Goal: Task Accomplishment & Management: Use online tool/utility

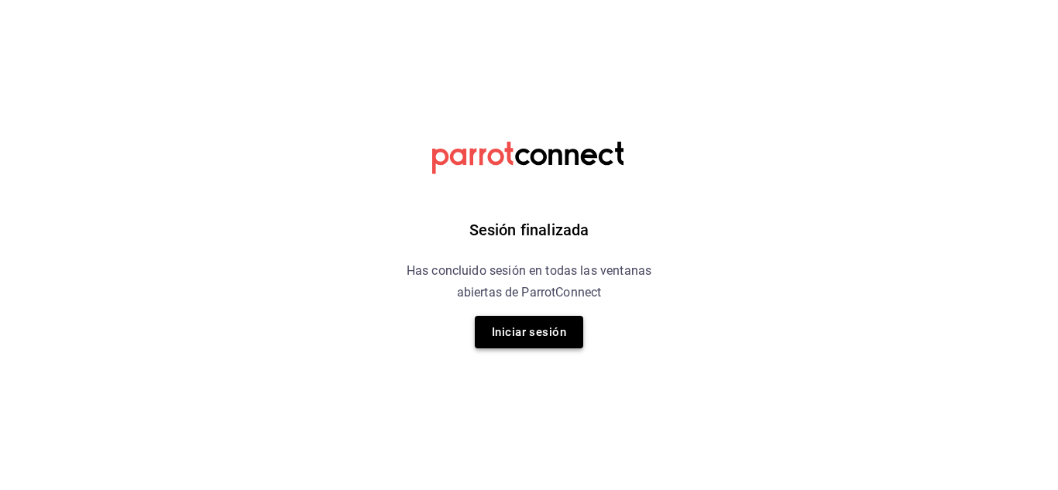
click at [525, 339] on button "Iniciar sesión" at bounding box center [529, 332] width 108 height 33
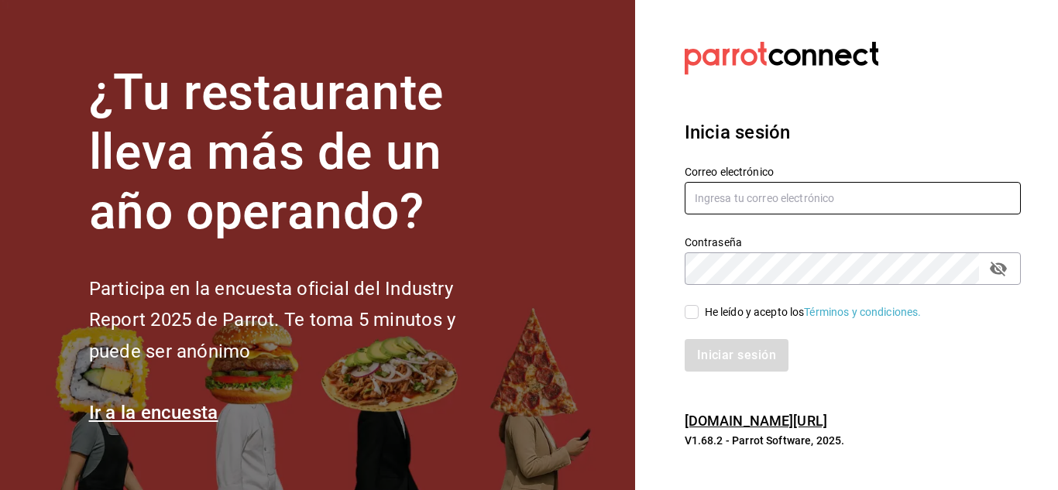
type input "[EMAIL_ADDRESS][DOMAIN_NAME]"
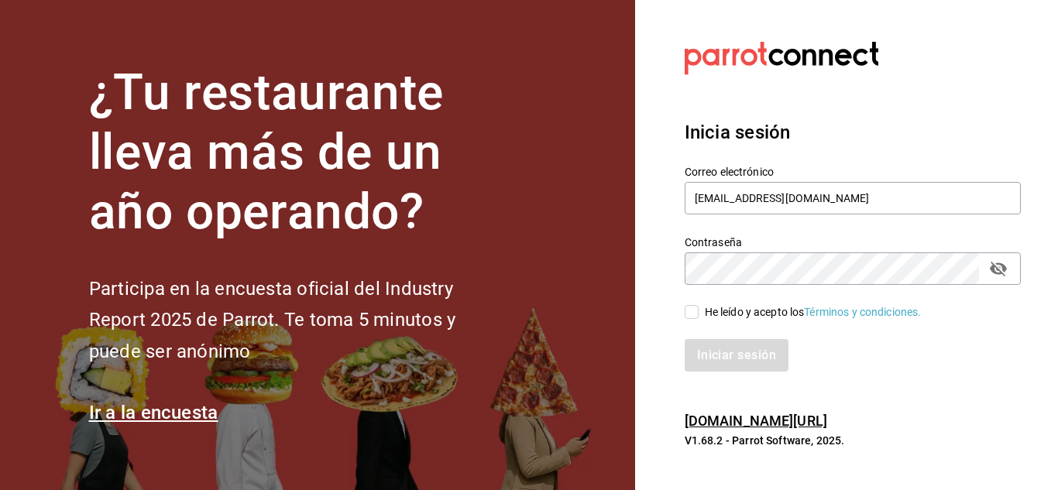
click at [685, 305] on input "He leído y acepto los Términos y condiciones." at bounding box center [692, 312] width 14 height 14
checkbox input "true"
click at [750, 360] on button "Iniciar sesión" at bounding box center [737, 355] width 105 height 33
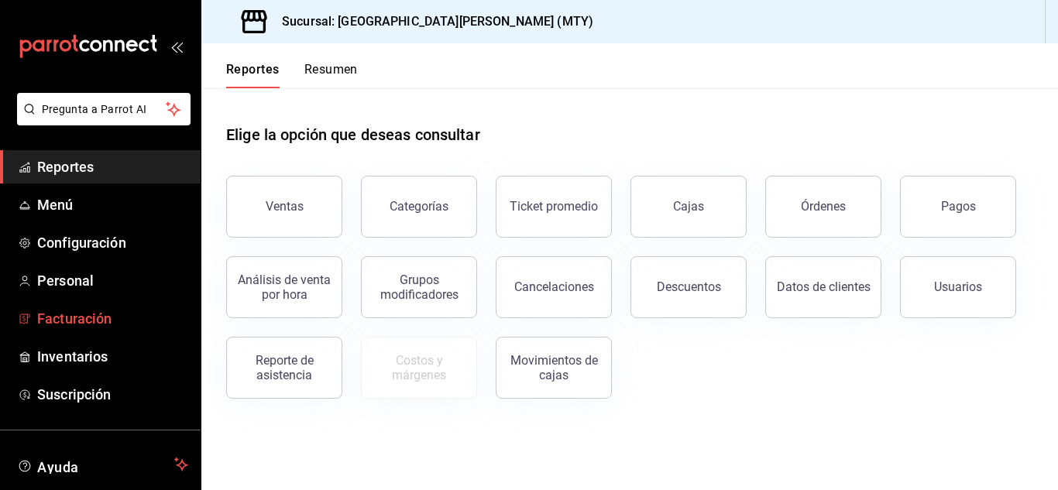
click at [87, 318] on span "Facturación" at bounding box center [112, 318] width 151 height 21
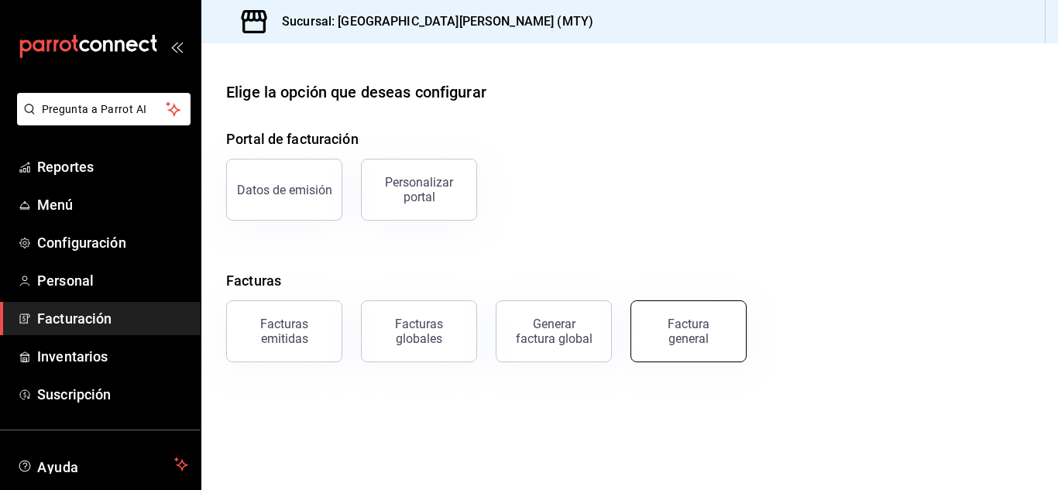
click at [677, 335] on div "Factura general" at bounding box center [688, 331] width 77 height 29
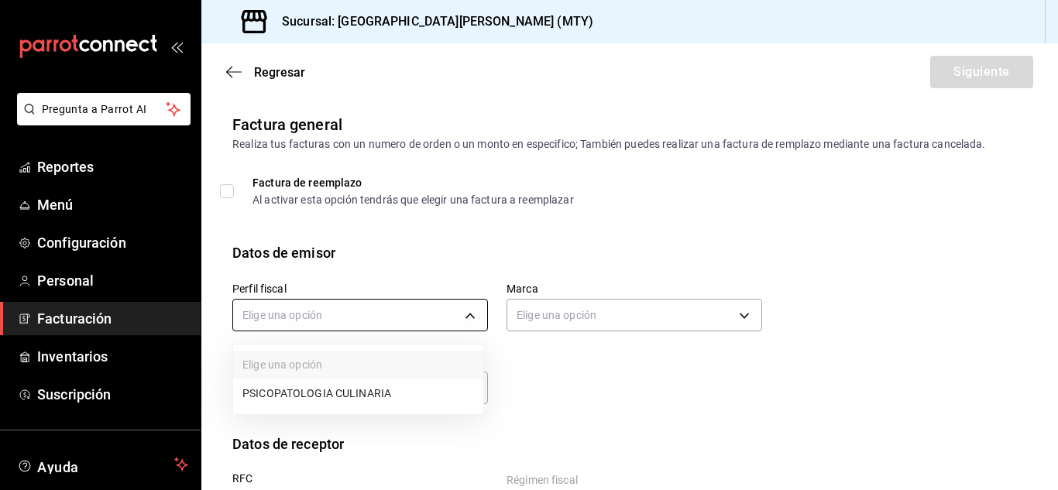
click at [466, 307] on body "Pregunta a Parrot AI Reportes Menú Configuración Personal Facturación Inventari…" at bounding box center [529, 245] width 1058 height 490
click at [374, 389] on li "PSICOPATOLOGIA CULINARIA" at bounding box center [358, 394] width 250 height 29
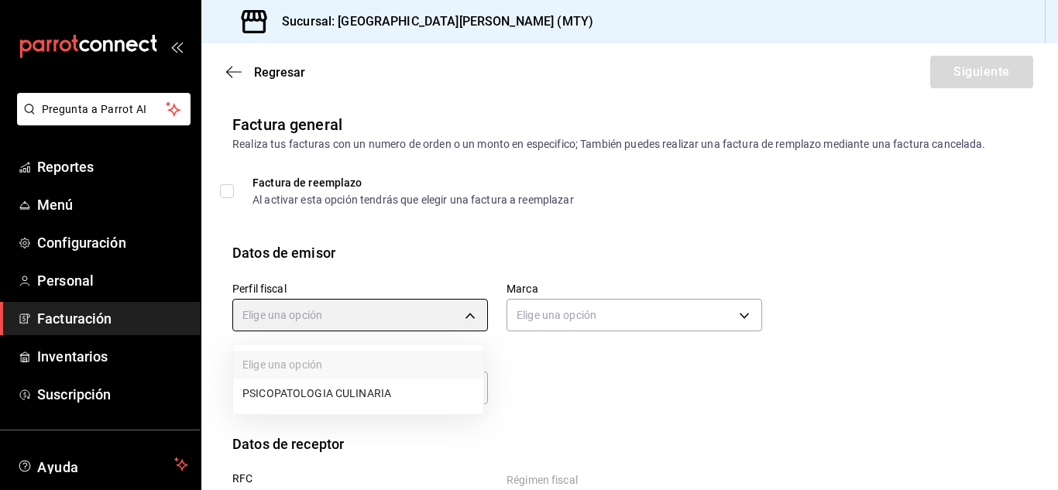
type input "4c7ff260-3ce3-4909-b481-bc3f4d54153a"
type input "62ad44f6-ca28-4a0b-a70d-868463b5aa47"
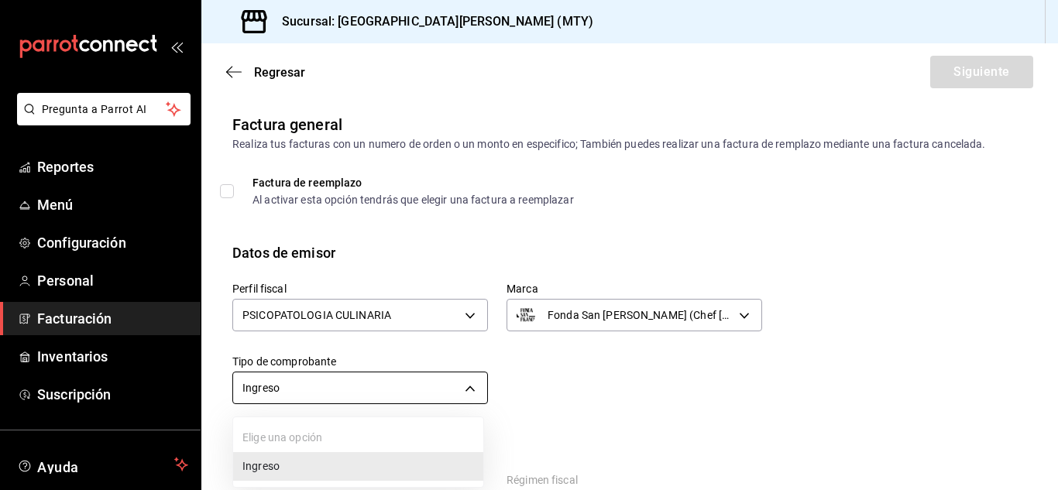
click at [461, 387] on body "Pregunta a Parrot AI Reportes Menú Configuración Personal Facturación Inventari…" at bounding box center [529, 245] width 1058 height 490
click at [459, 391] on div at bounding box center [529, 245] width 1058 height 490
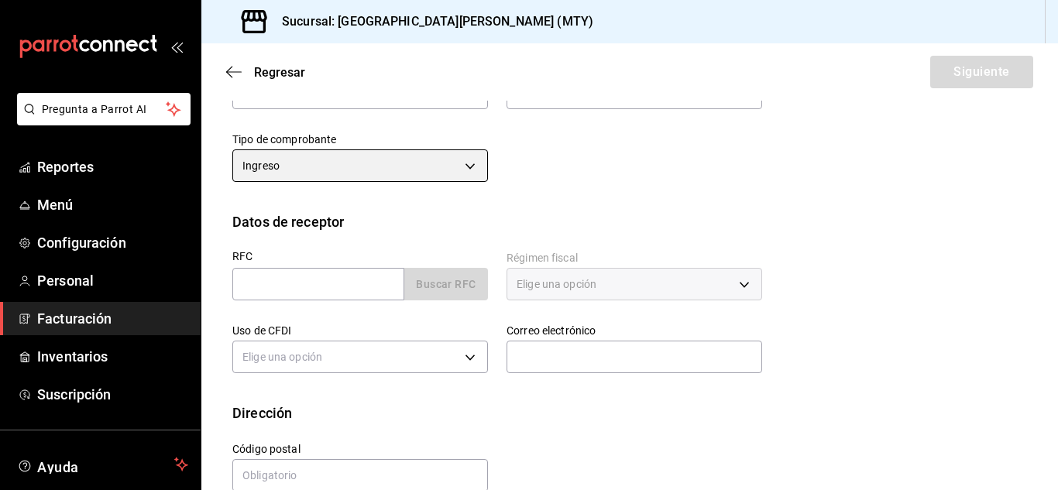
scroll to position [251, 0]
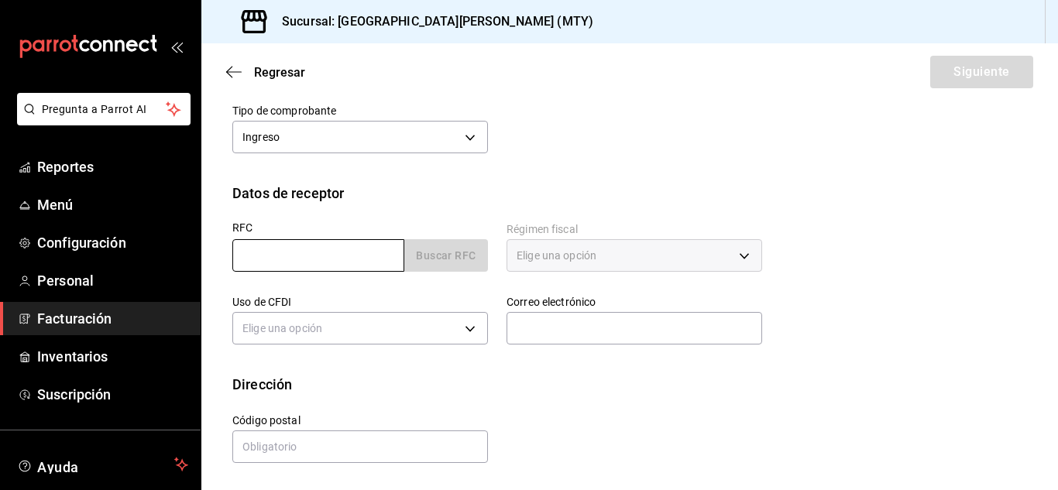
click at [325, 253] on input "text" at bounding box center [318, 255] width 172 height 33
paste input "RAD161031RK1"
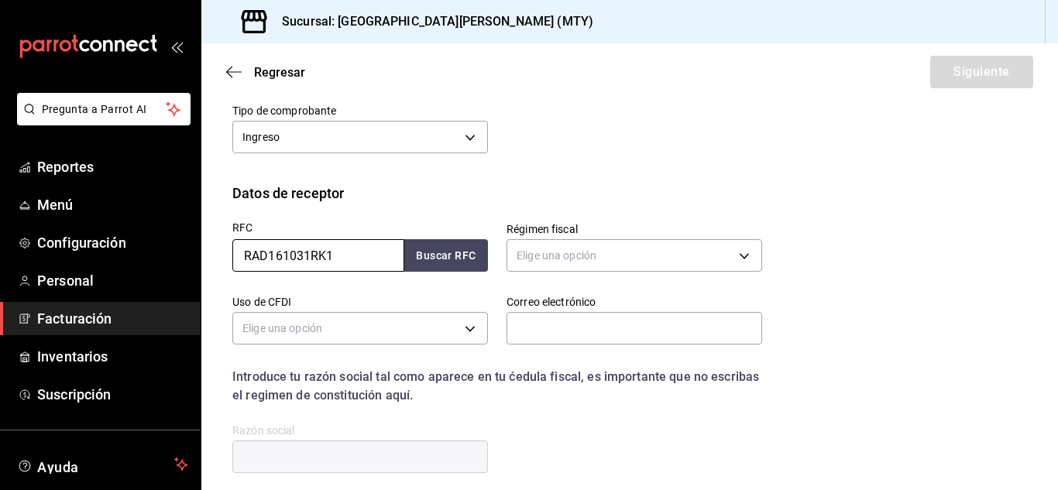
type input "RAD161031RK1"
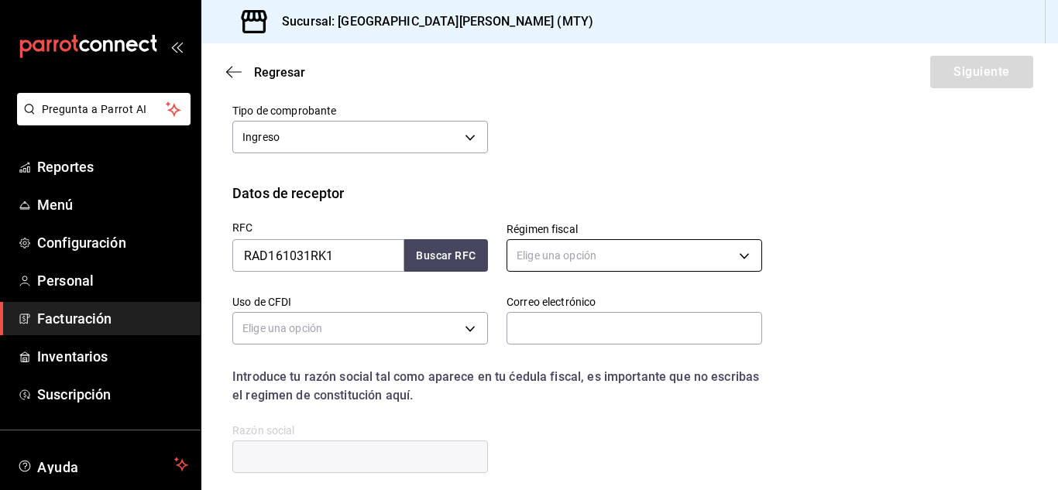
click at [635, 256] on body "Pregunta a Parrot AI Reportes Menú Configuración Personal Facturación Inventari…" at bounding box center [529, 245] width 1058 height 490
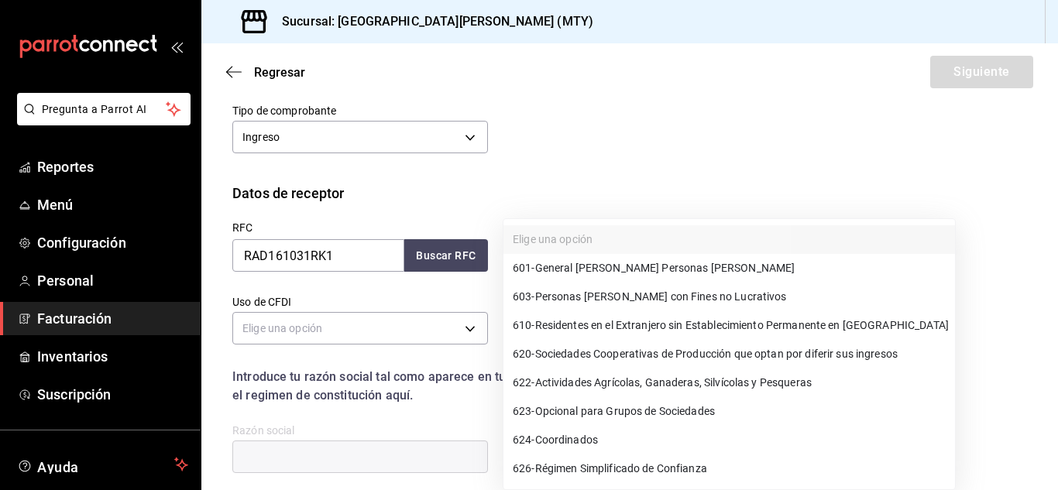
click at [635, 268] on span "601 - General [PERSON_NAME] Personas [PERSON_NAME]" at bounding box center [654, 268] width 282 height 16
type input "601"
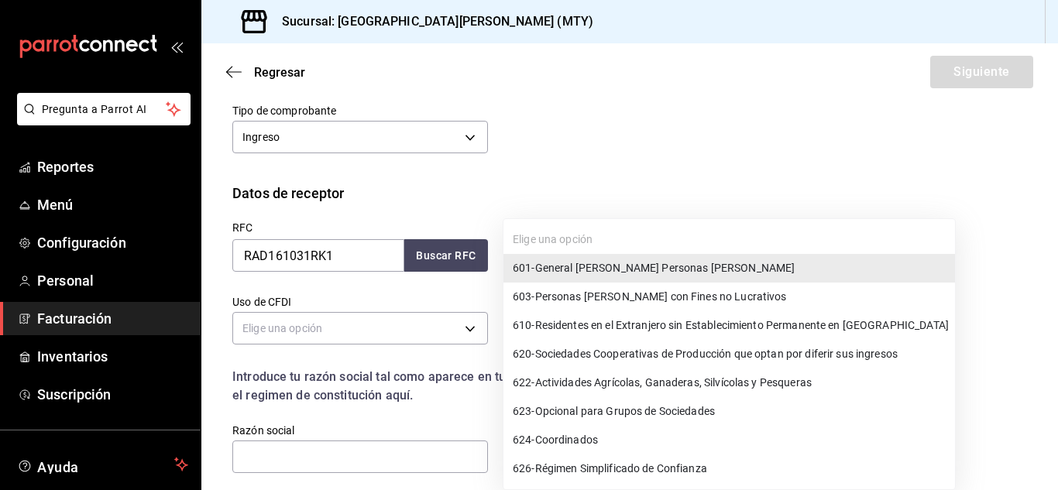
drag, startPoint x: 635, startPoint y: 268, endPoint x: 624, endPoint y: 263, distance: 12.8
click at [624, 263] on body "Pregunta a Parrot AI Reportes Menú Configuración Personal Facturación Inventari…" at bounding box center [529, 245] width 1058 height 490
click at [624, 263] on span "601 - General [PERSON_NAME] Personas [PERSON_NAME]" at bounding box center [654, 268] width 282 height 16
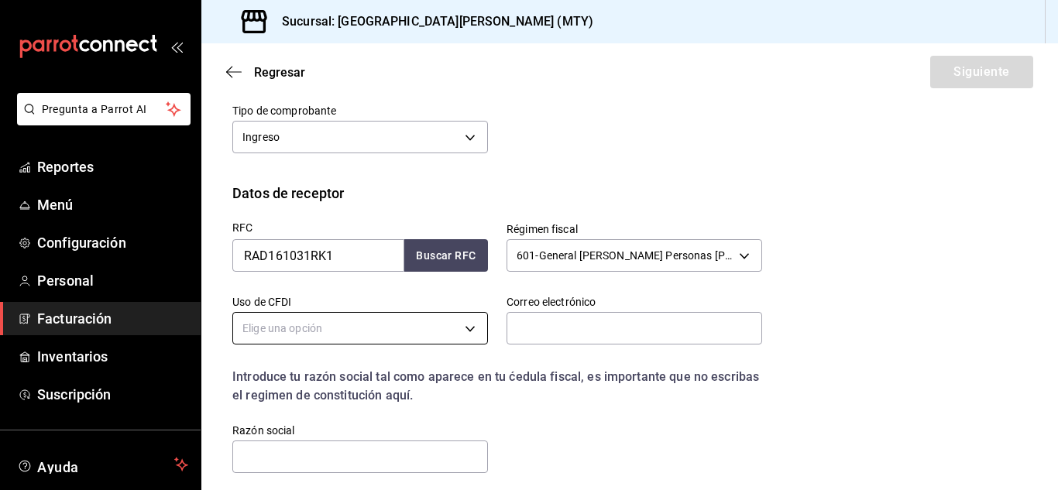
click at [473, 334] on body "Pregunta a Parrot AI Reportes Menú Configuración Personal Facturación Inventari…" at bounding box center [529, 245] width 1058 height 490
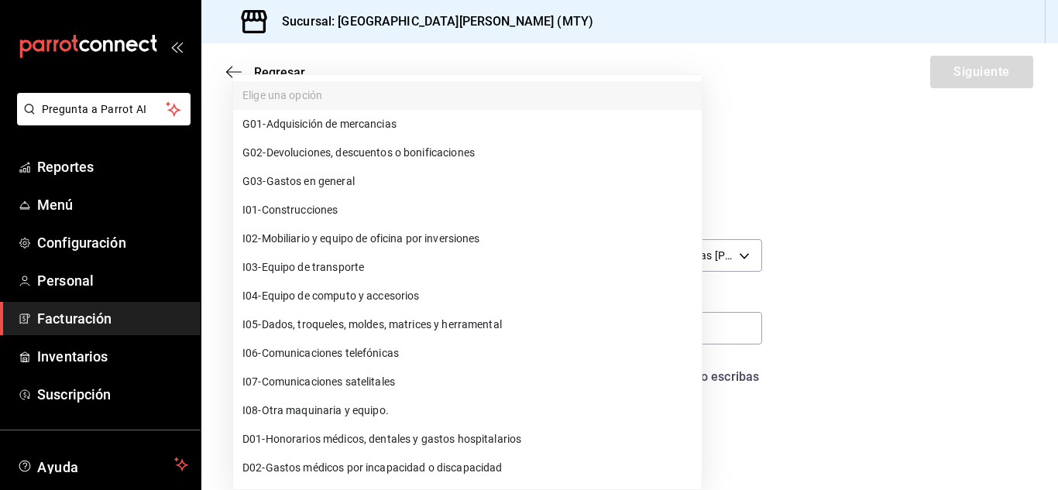
click at [375, 126] on span "G01 - Adquisición de mercancias" at bounding box center [320, 124] width 154 height 16
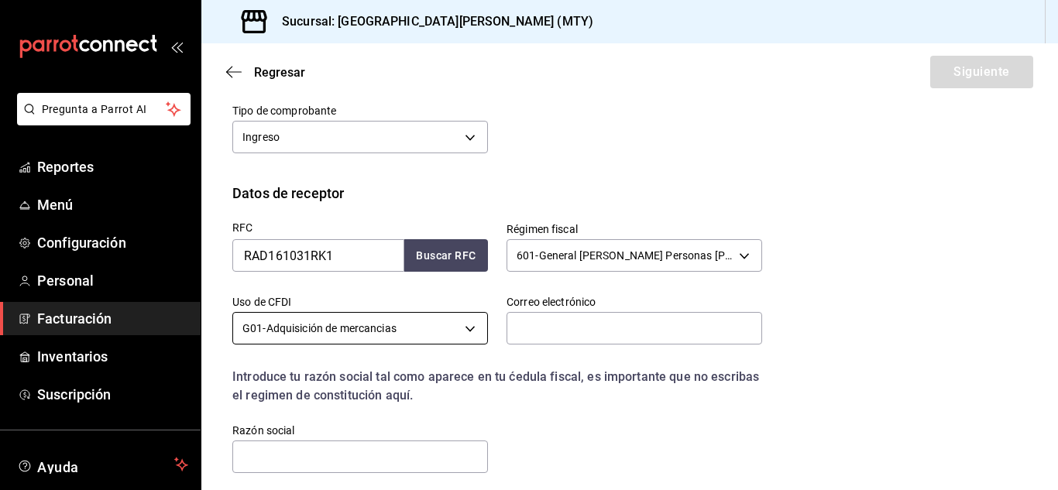
click at [445, 333] on body "Pregunta a Parrot AI Reportes Menú Configuración Personal Facturación Inventari…" at bounding box center [529, 245] width 1058 height 490
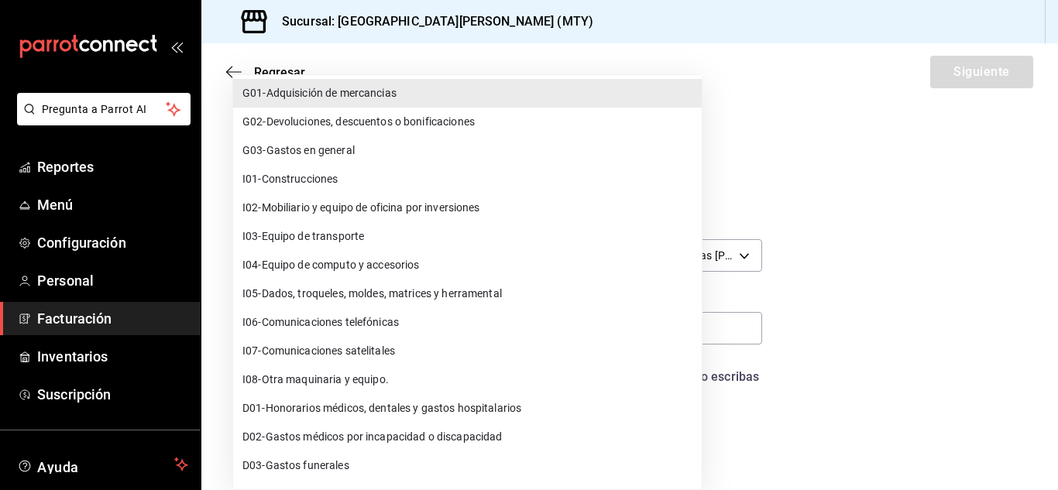
scroll to position [0, 0]
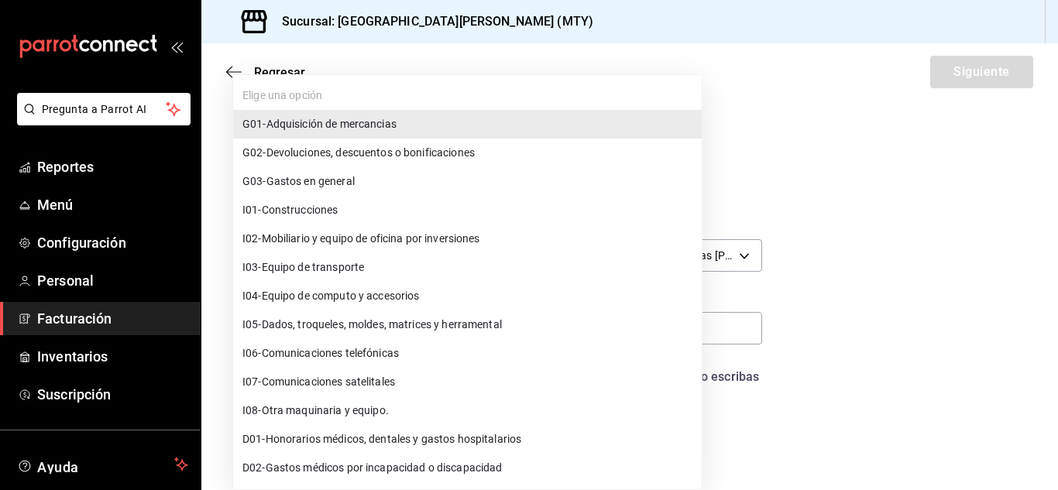
click at [332, 180] on span "G03 - Gastos en general" at bounding box center [299, 182] width 112 height 16
type input "G03"
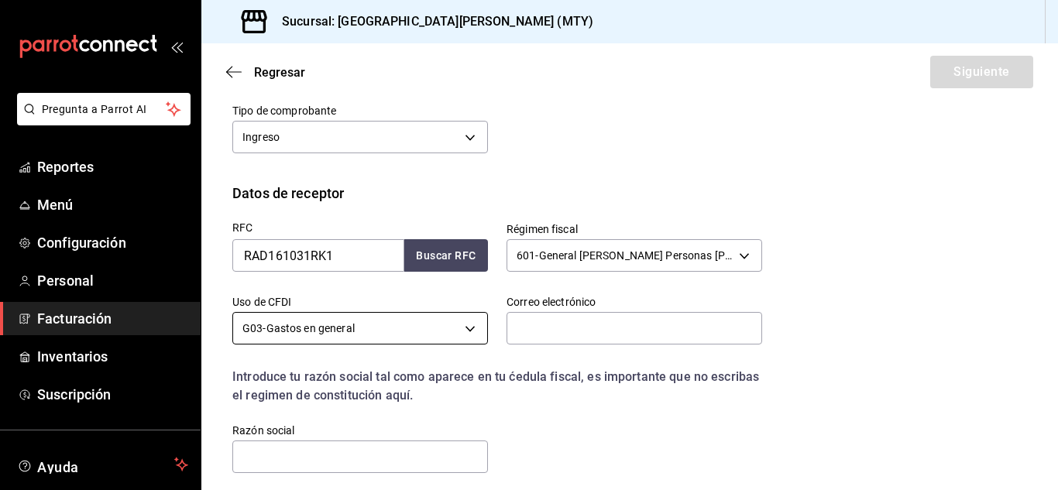
click at [470, 321] on body "Pregunta a Parrot AI Reportes Menú Configuración Personal Facturación Inventari…" at bounding box center [529, 245] width 1058 height 490
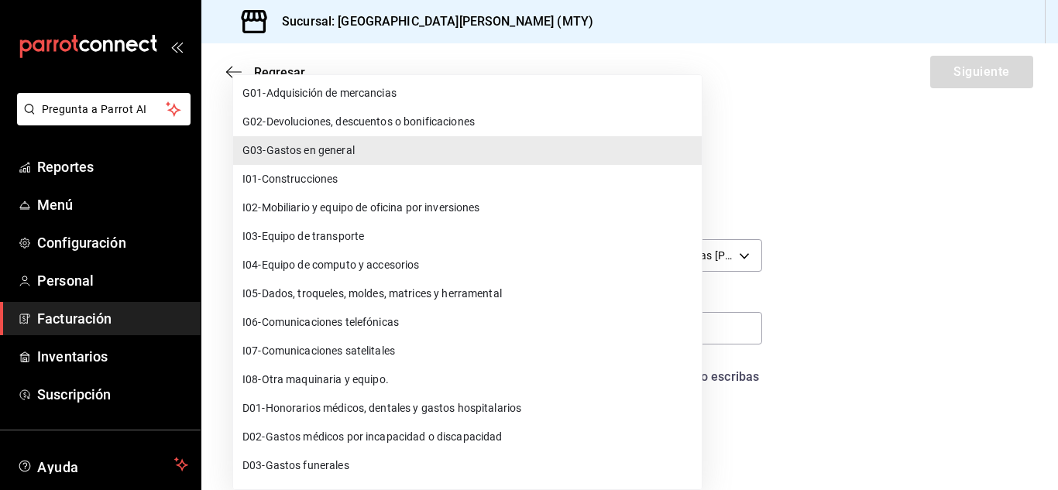
scroll to position [19, 0]
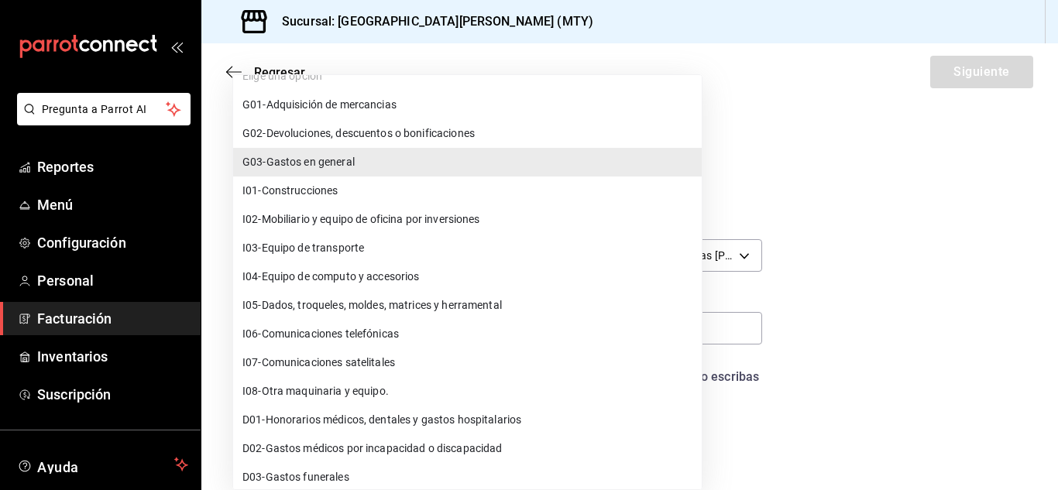
click at [363, 156] on li "G03 - Gastos en general" at bounding box center [467, 162] width 469 height 29
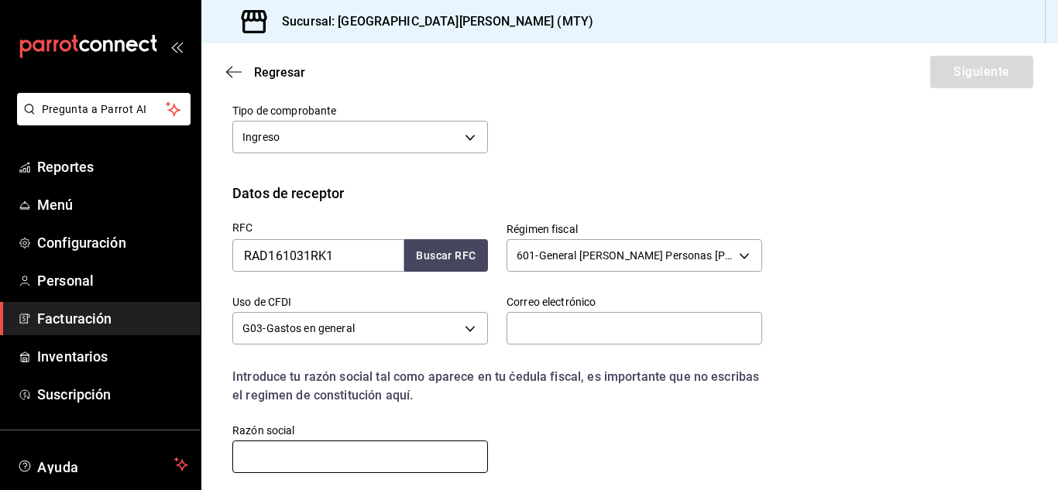
click at [317, 464] on input "text" at bounding box center [360, 457] width 256 height 33
paste input "RESTAURANTES ADMX"
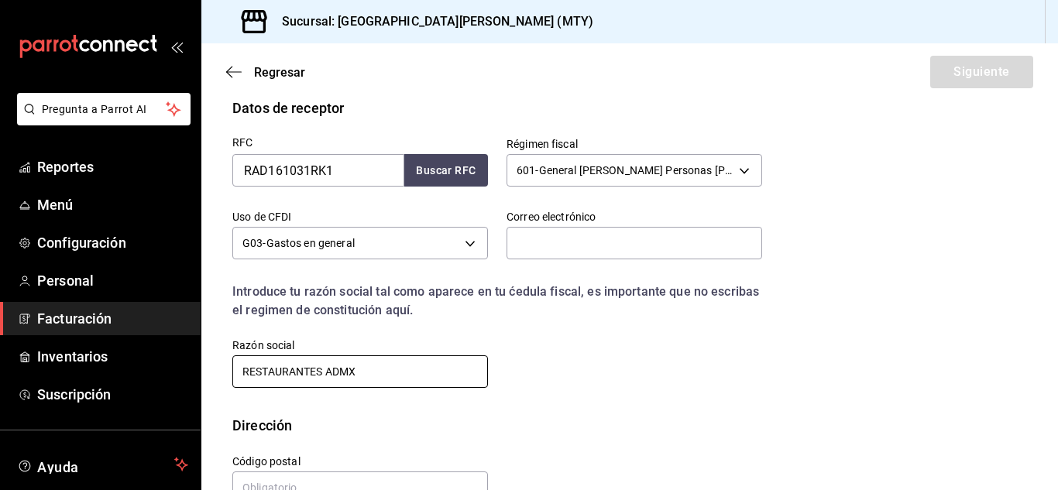
scroll to position [377, 0]
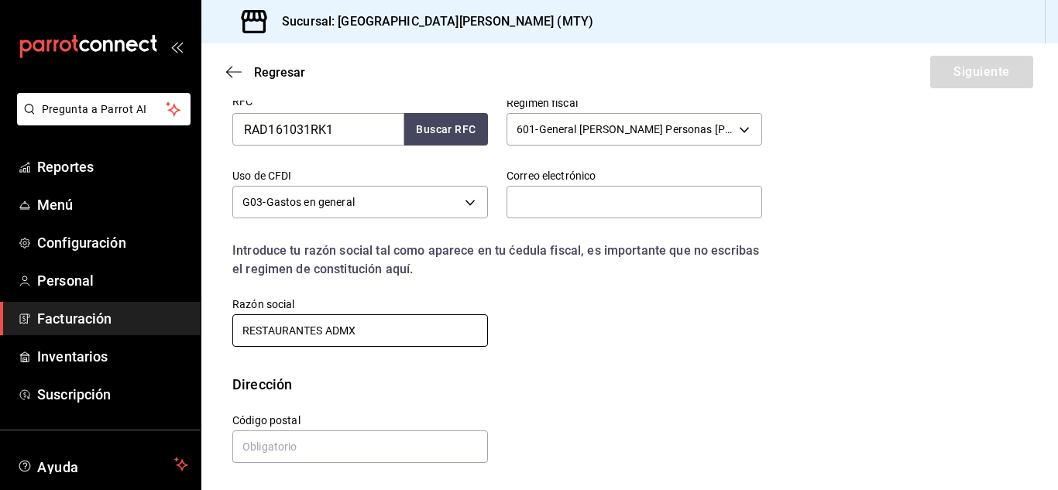
type input "RESTAURANTES ADMX"
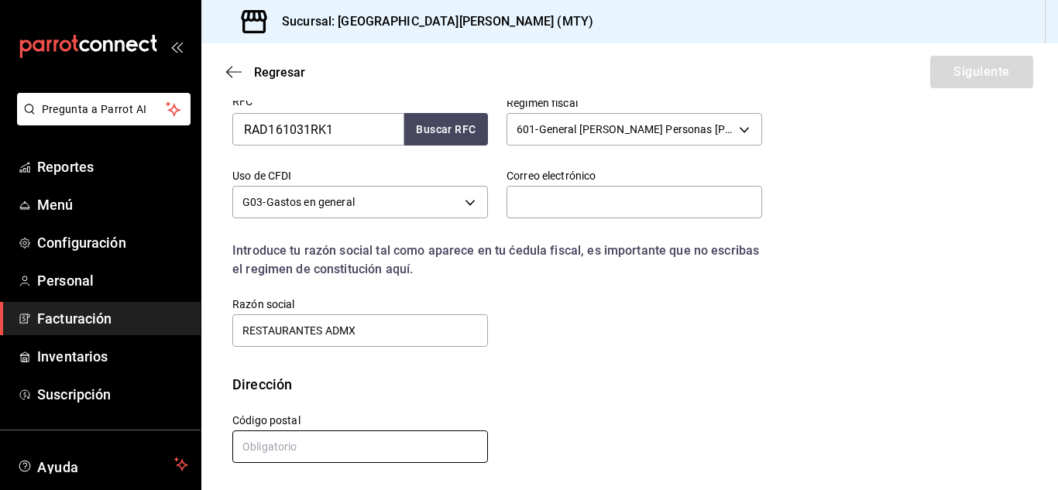
click at [294, 439] on input "text" at bounding box center [360, 447] width 256 height 33
type input "01210"
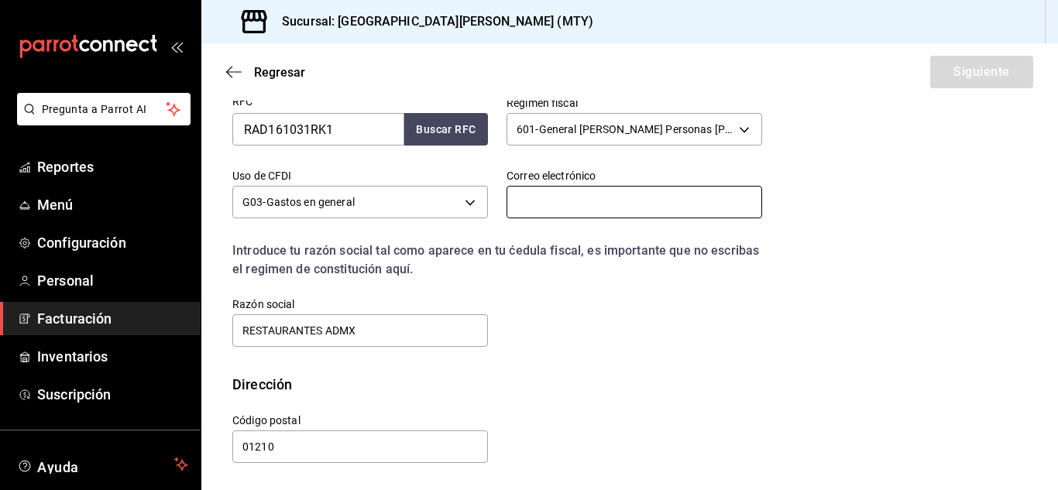
click at [560, 205] on input "text" at bounding box center [635, 202] width 256 height 33
paste input "[EMAIL_ADDRESS][DOMAIN_NAME]"
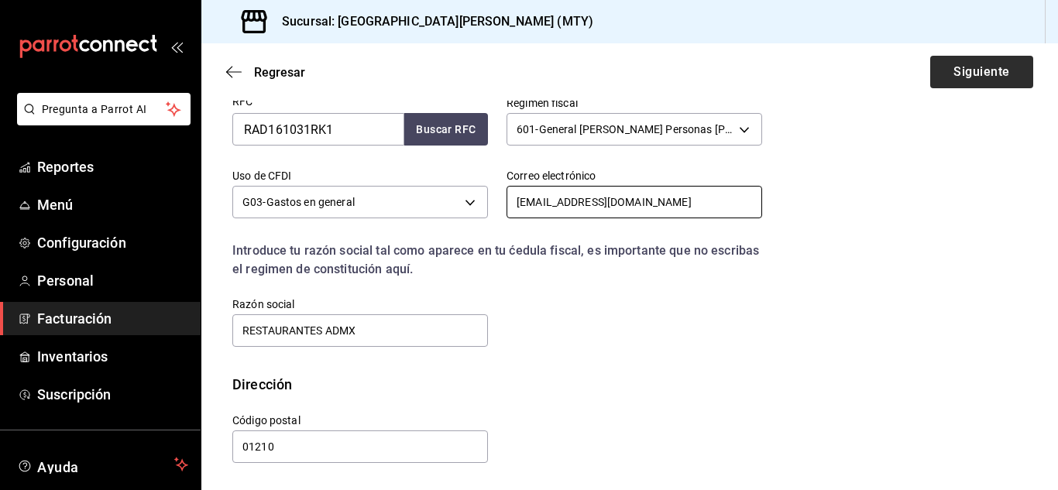
type input "[EMAIL_ADDRESS][DOMAIN_NAME]"
click at [949, 71] on button "Siguiente" at bounding box center [982, 72] width 103 height 33
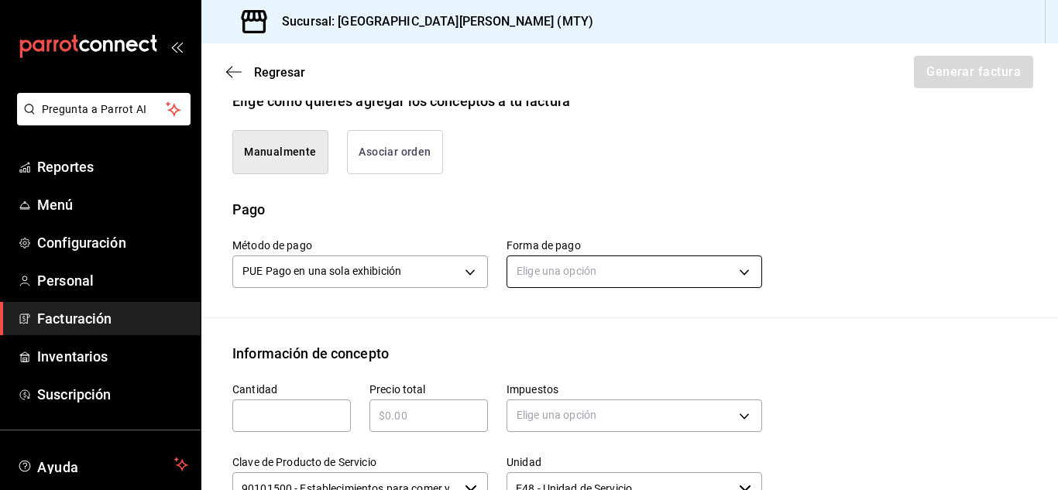
click at [567, 277] on body "Pregunta a Parrot AI Reportes Menú Configuración Personal Facturación Inventari…" at bounding box center [529, 245] width 1058 height 490
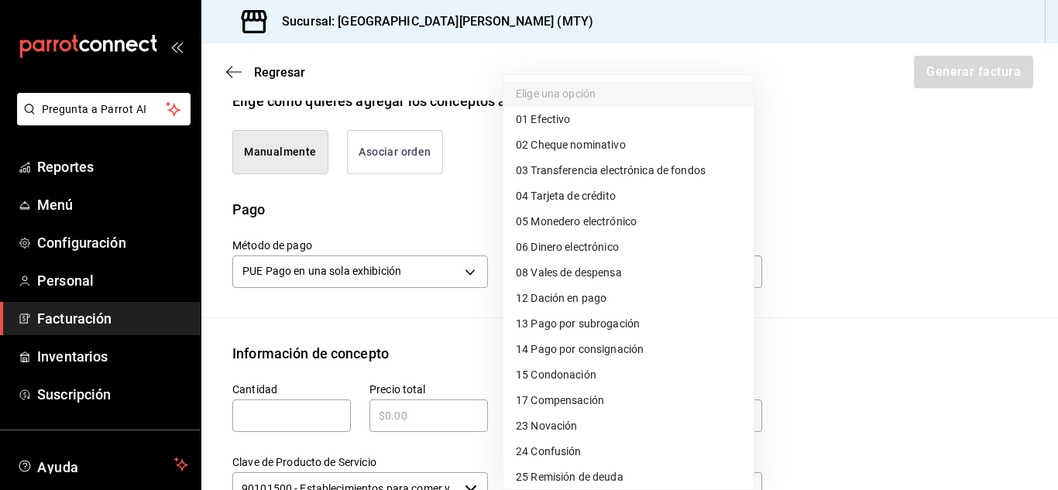
click at [606, 192] on span "04 Tarjeta de crédito" at bounding box center [566, 196] width 100 height 16
type input "04"
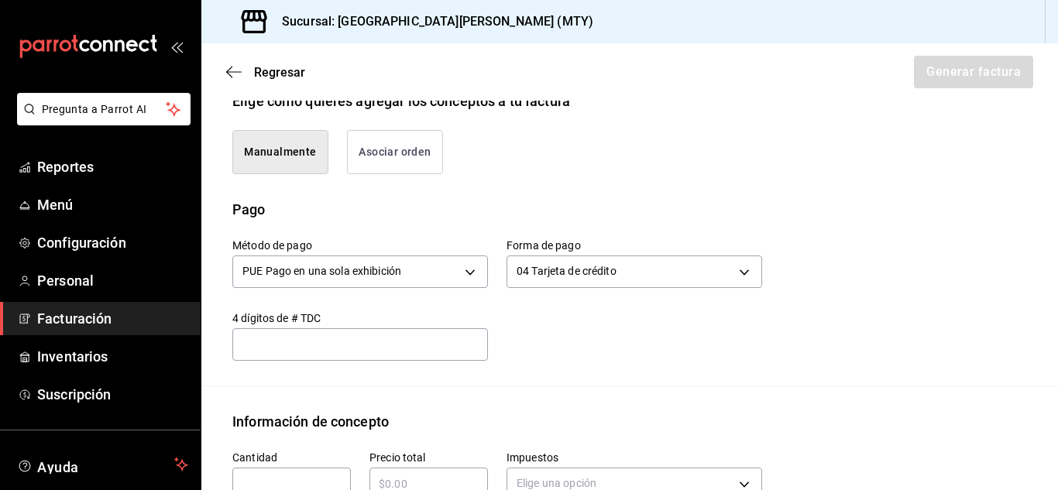
click at [381, 345] on input "text" at bounding box center [360, 344] width 256 height 19
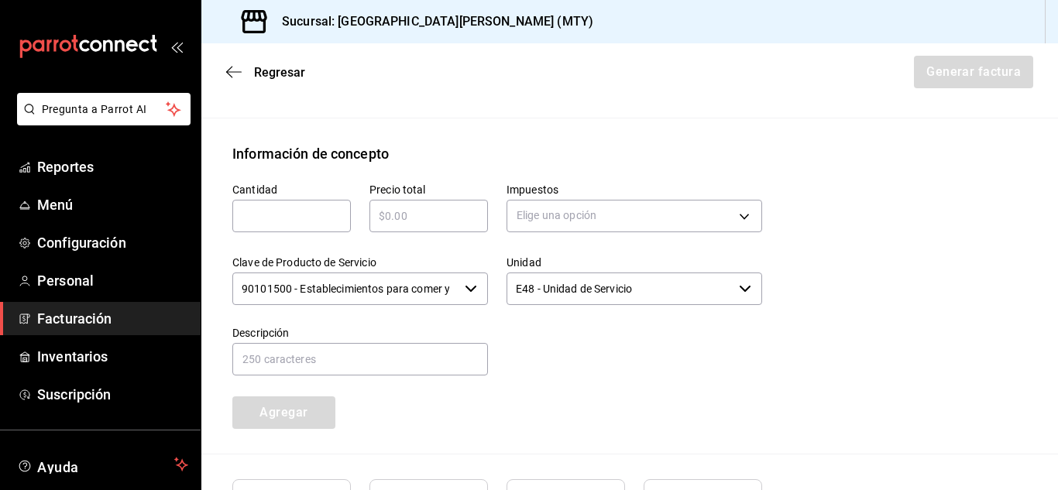
scroll to position [648, 0]
type input "3005"
click at [276, 212] on input "text" at bounding box center [291, 214] width 119 height 19
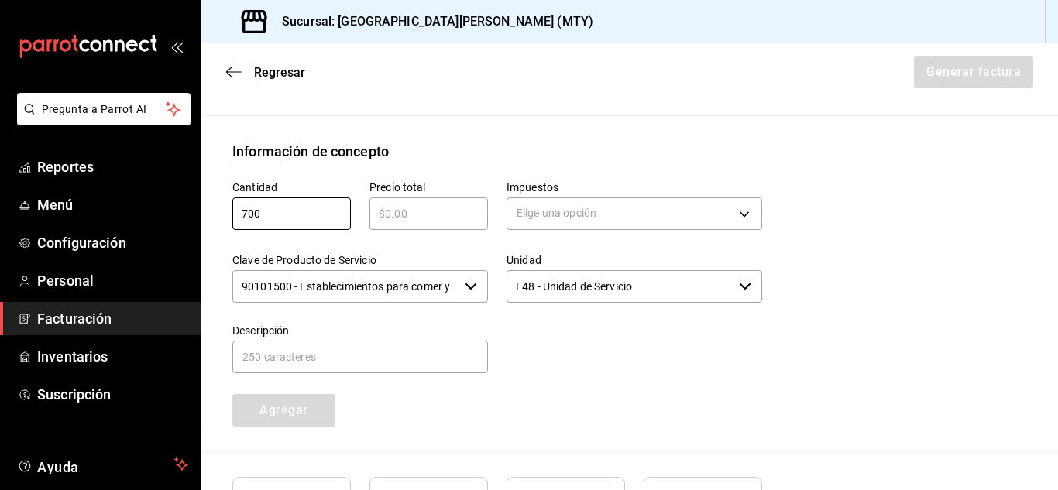
type input "700"
click at [646, 287] on input "E48 - Unidad de Servicio" at bounding box center [620, 286] width 226 height 33
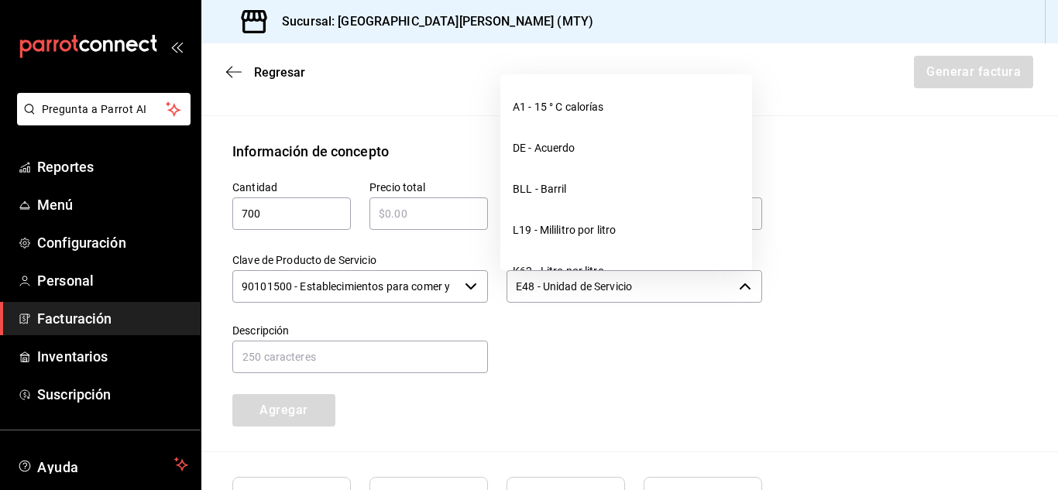
click at [646, 287] on input "E48 - Unidad de Servicio" at bounding box center [620, 286] width 226 height 33
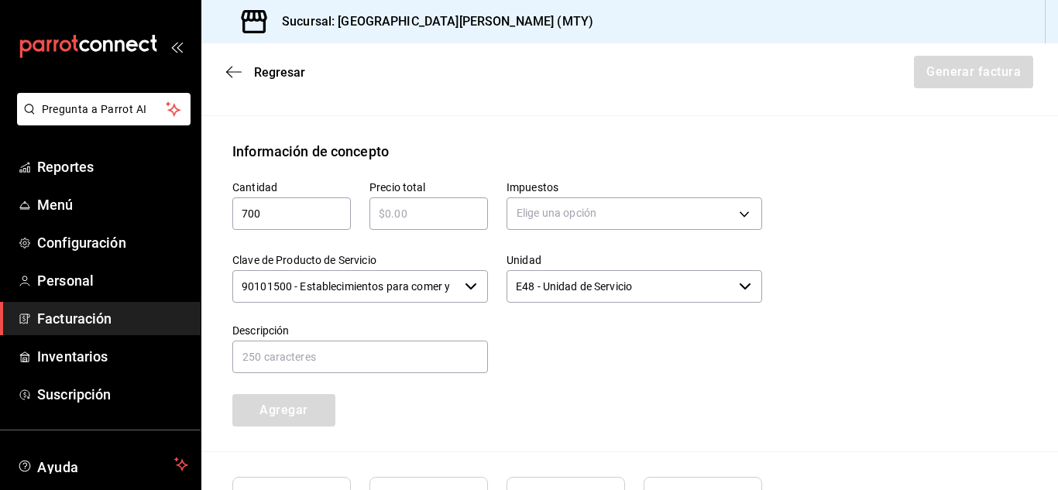
click at [741, 343] on div at bounding box center [625, 340] width 274 height 71
click at [411, 361] on input "text" at bounding box center [360, 357] width 256 height 33
type input "consumo"
click at [459, 225] on div "​" at bounding box center [429, 214] width 119 height 33
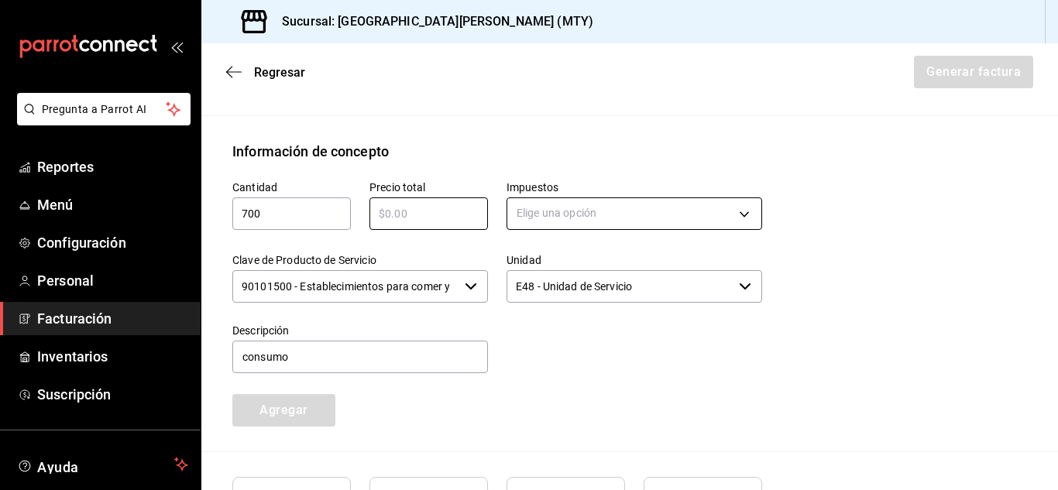
click at [566, 204] on body "Pregunta a Parrot AI Reportes Menú Configuración Personal Facturación Inventari…" at bounding box center [529, 245] width 1058 height 490
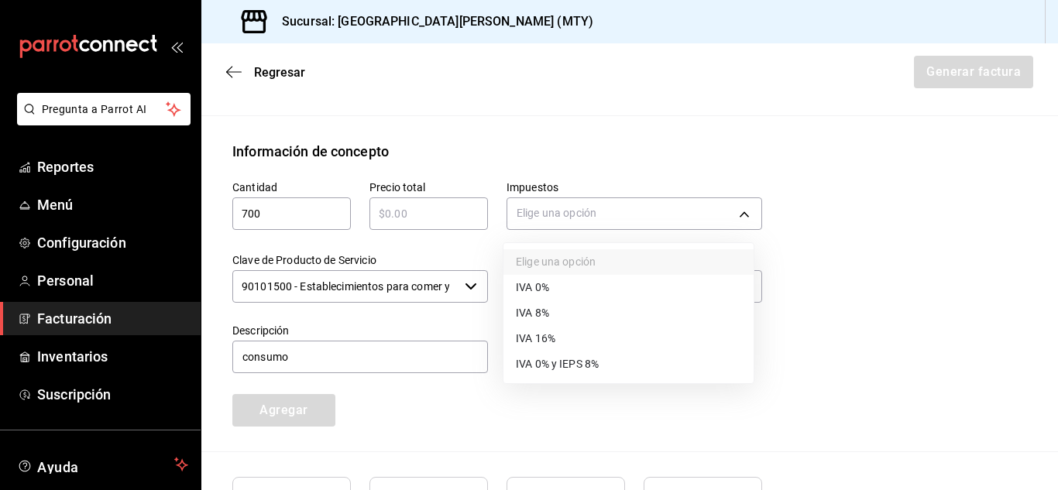
click at [538, 339] on span "IVA 16%" at bounding box center [536, 339] width 40 height 16
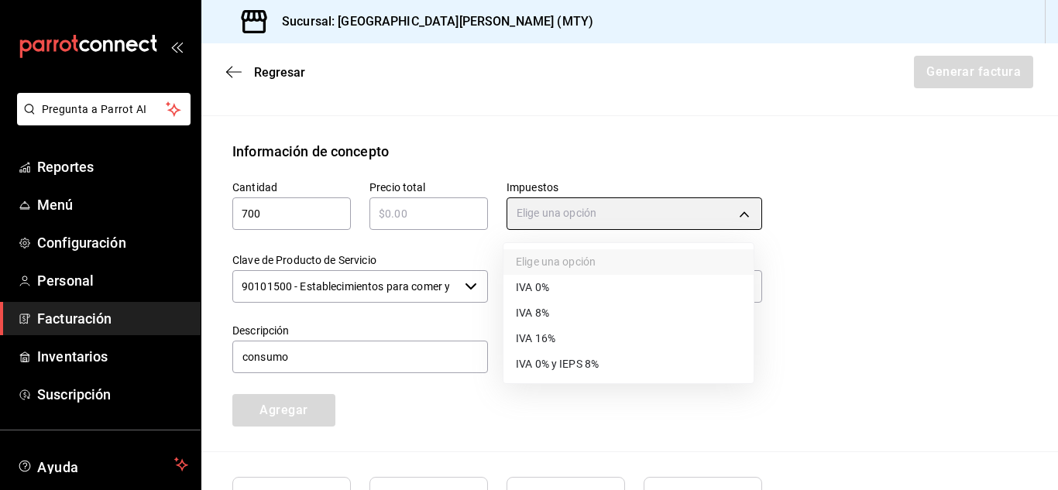
type input "IVA_16"
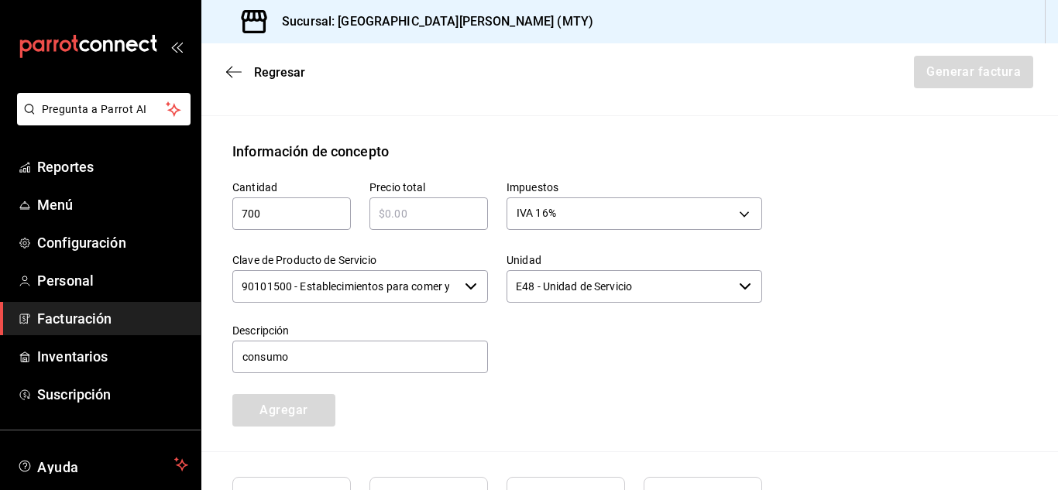
click at [428, 210] on input "text" at bounding box center [429, 214] width 119 height 19
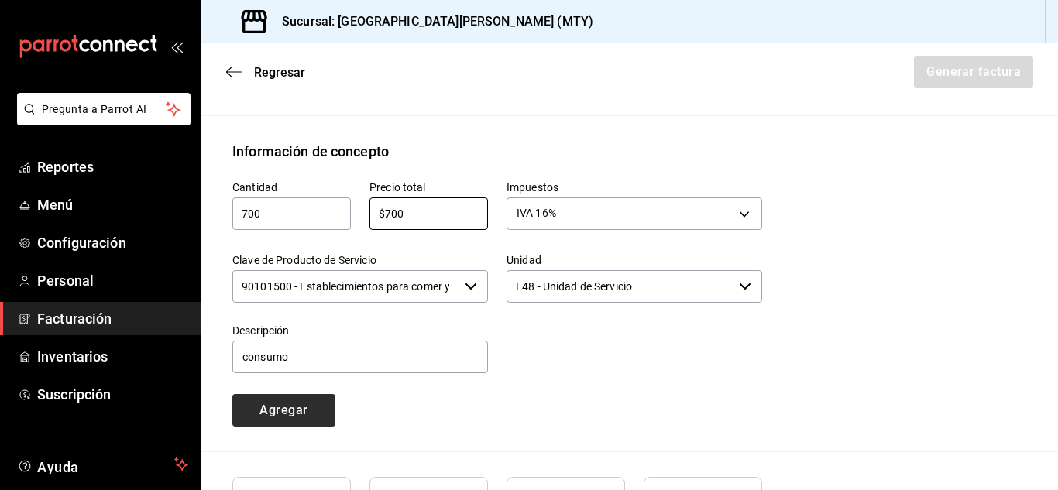
type input "$700"
click at [283, 414] on button "Agregar" at bounding box center [283, 410] width 103 height 33
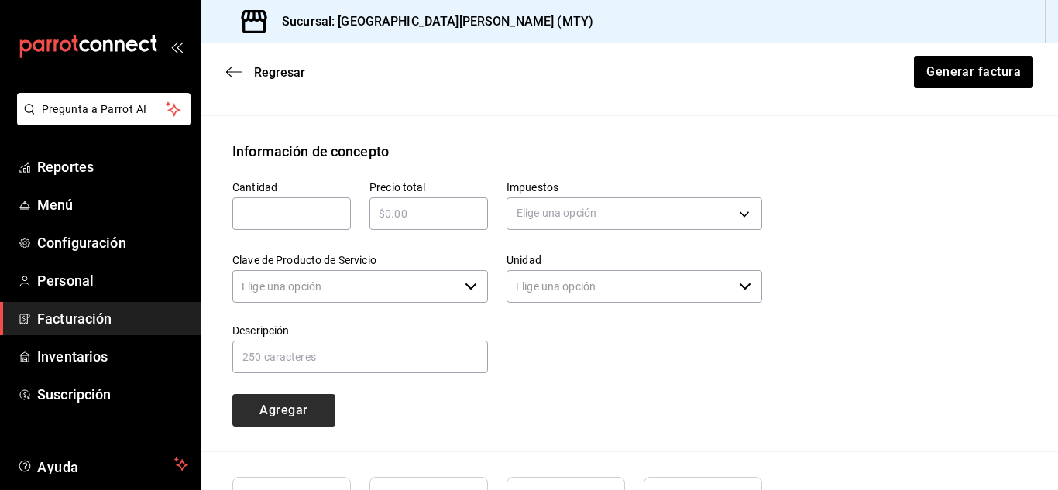
type input "90101500 - Establecimientos para comer y beber"
type input "E48 - Unidad de Servicio"
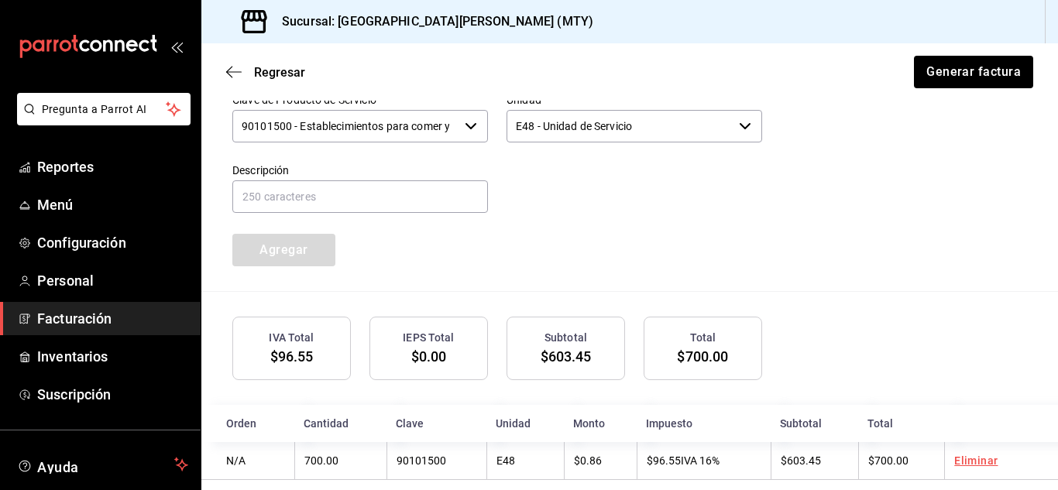
scroll to position [831, 0]
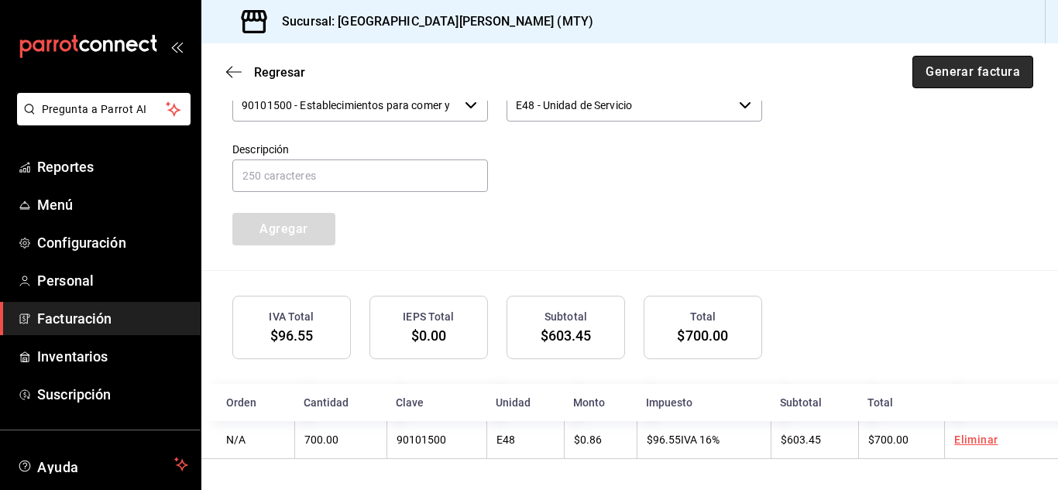
click at [947, 71] on button "Generar factura" at bounding box center [973, 72] width 121 height 33
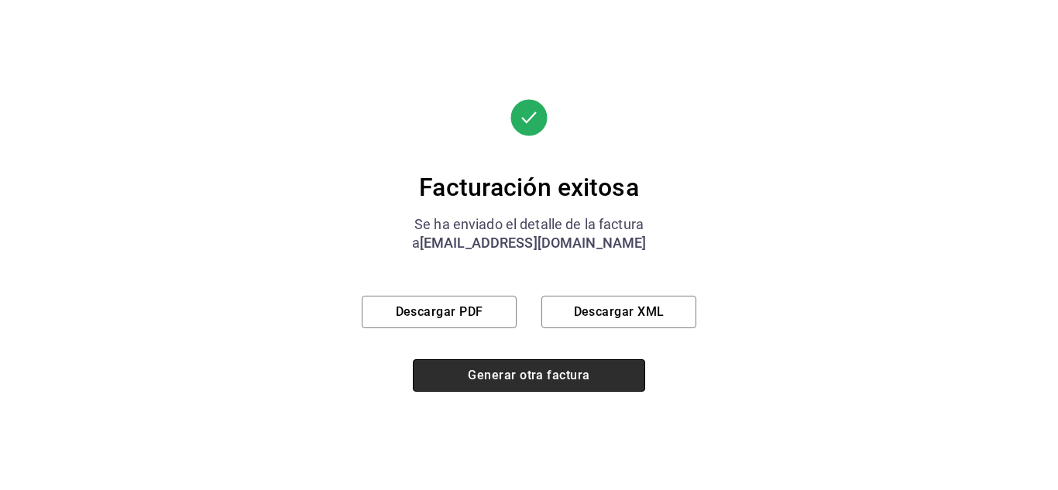
click at [599, 368] on button "Generar otra factura" at bounding box center [529, 376] width 232 height 33
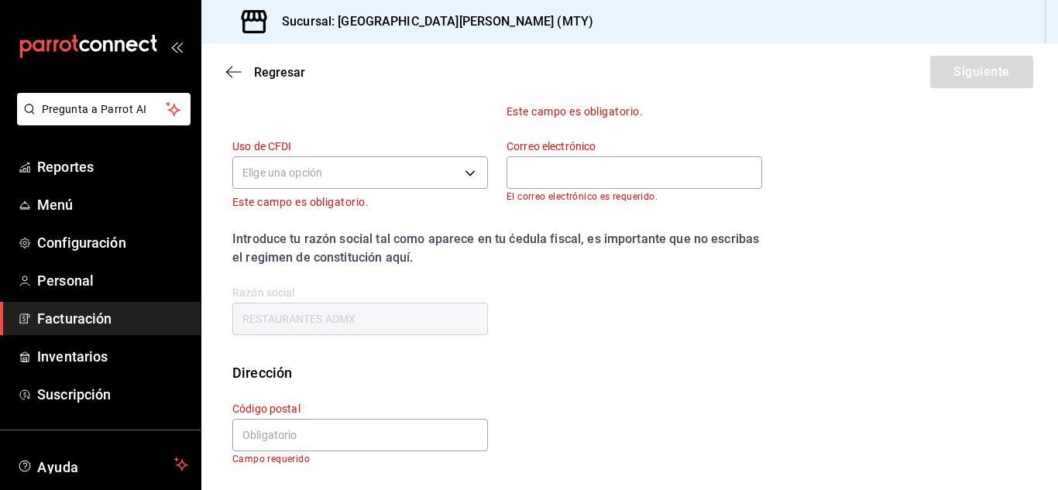
scroll to position [251, 0]
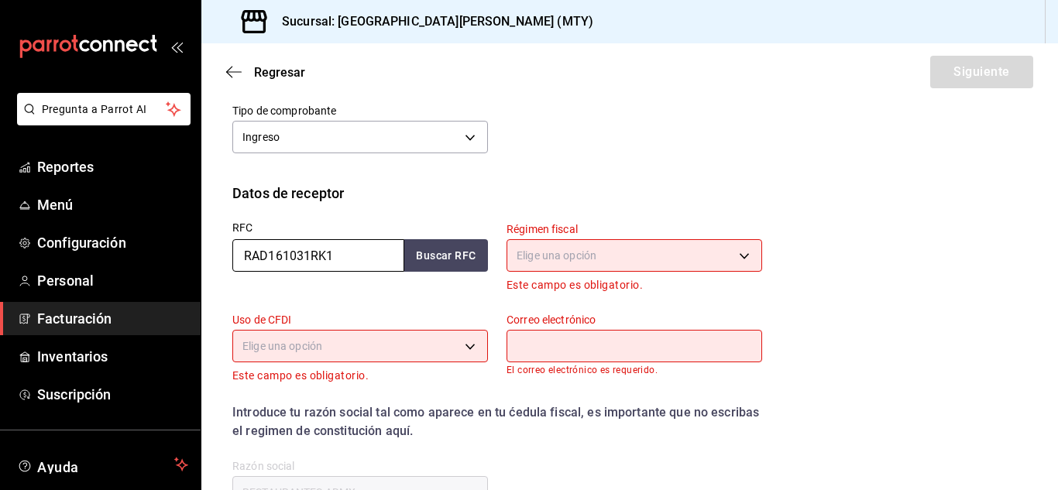
drag, startPoint x: 355, startPoint y: 254, endPoint x: 223, endPoint y: 250, distance: 131.8
click at [223, 250] on div "RFC RAD161031RK1 Buscar RFC" at bounding box center [351, 249] width 274 height 91
paste input "FALD880725TB5"
type input "FALD880725TB5"
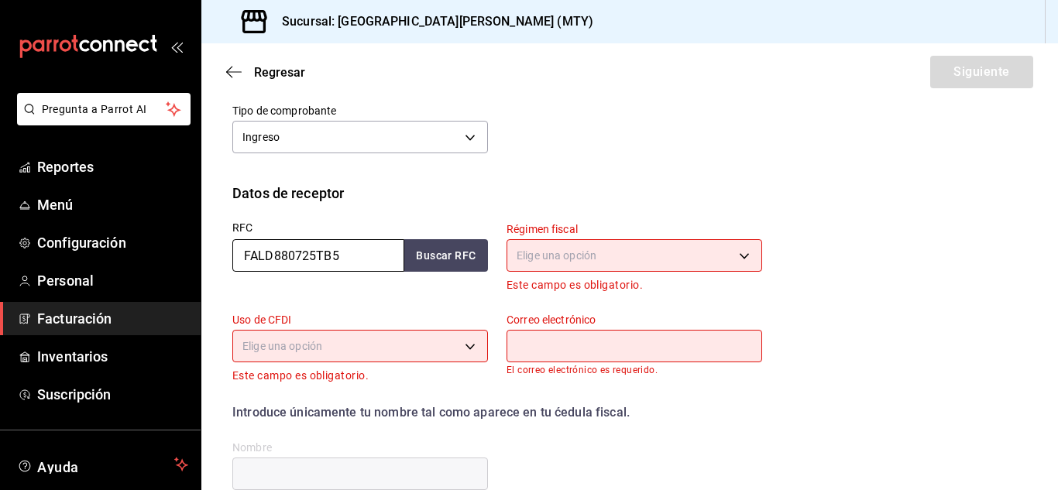
type input "FALD880725TB5"
click at [672, 243] on body "Pregunta a Parrot AI Reportes Menú Configuración Personal Facturación Inventari…" at bounding box center [529, 245] width 1058 height 490
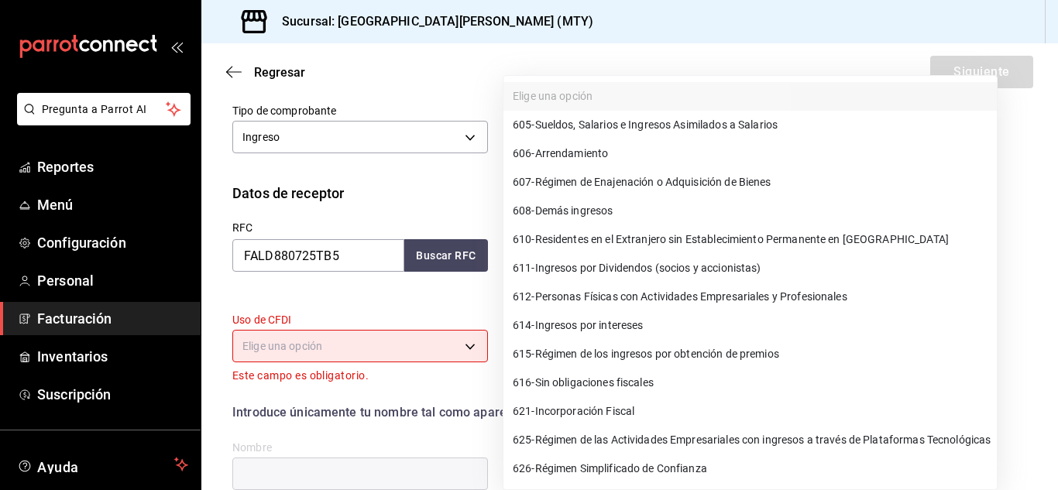
drag, startPoint x: 1051, startPoint y: 248, endPoint x: 1051, endPoint y: 258, distance: 10.1
click at [1051, 258] on div at bounding box center [529, 245] width 1058 height 490
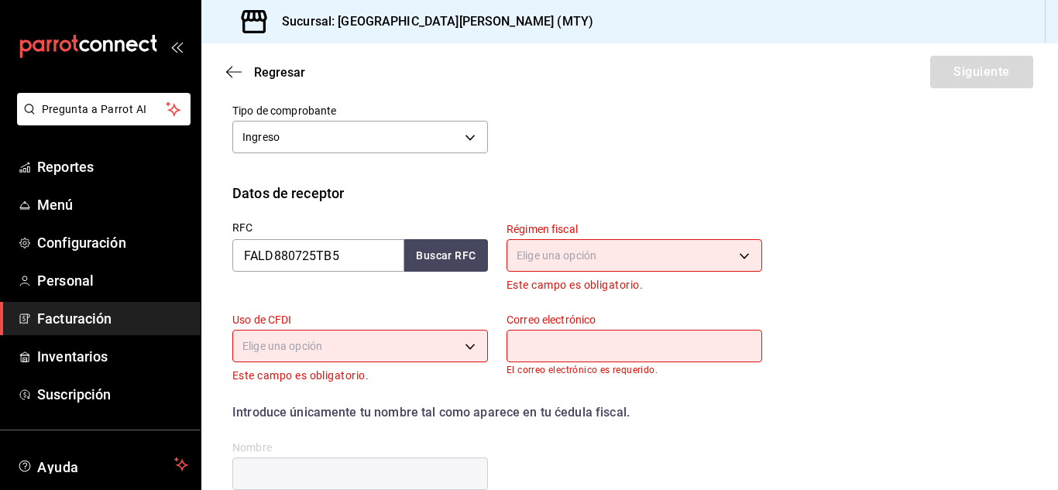
click at [725, 253] on body "Pregunta a Parrot AI Reportes Menú Configuración Personal Facturación Inventari…" at bounding box center [529, 245] width 1058 height 490
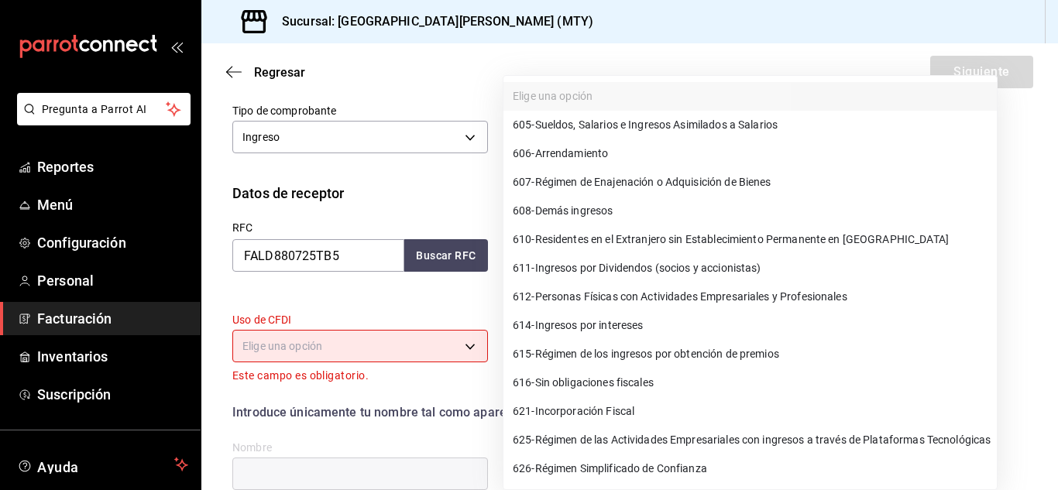
click at [621, 473] on span "626 - Régimen Simplificado de Confianza" at bounding box center [610, 469] width 194 height 16
type input "626"
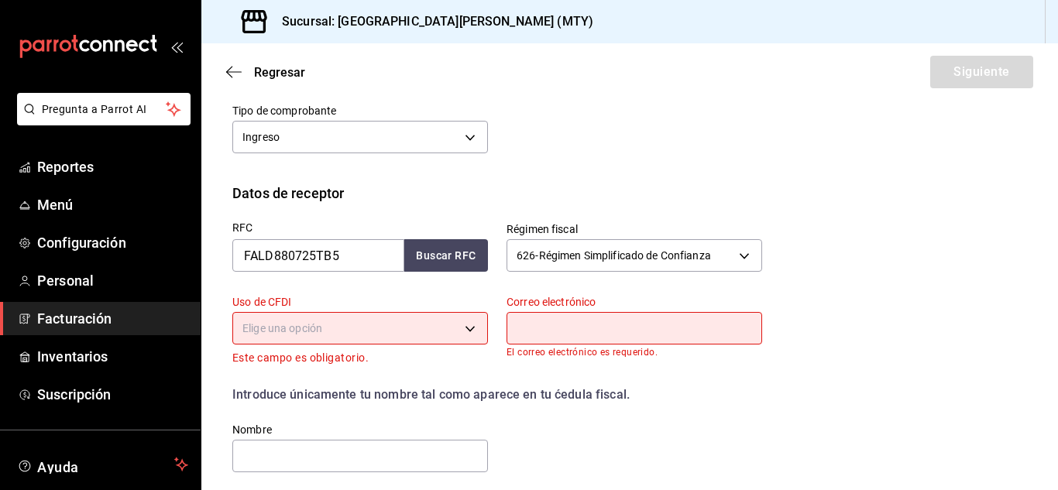
click at [463, 336] on body "Pregunta a Parrot AI Reportes Menú Configuración Personal Facturación Inventari…" at bounding box center [529, 245] width 1058 height 490
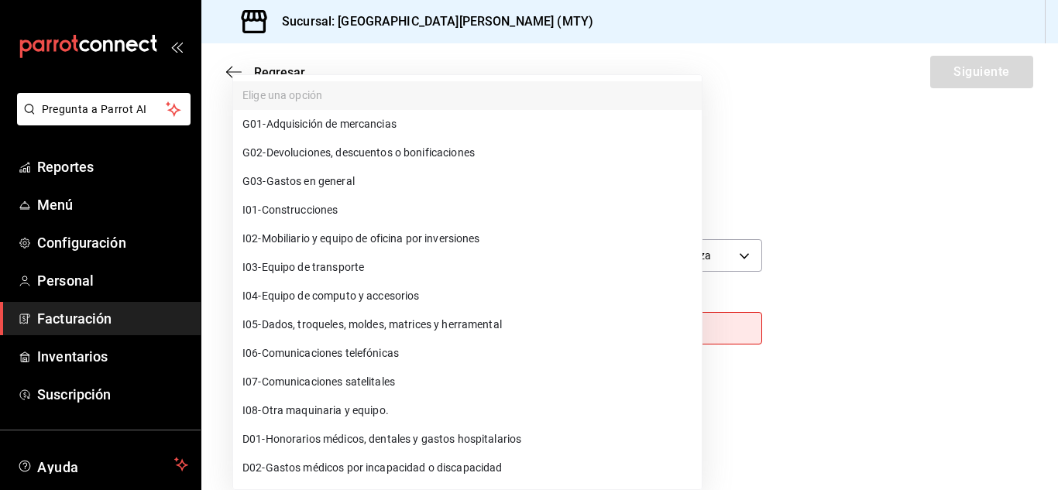
click at [321, 174] on span "G03 - Gastos en general" at bounding box center [299, 182] width 112 height 16
type input "G03"
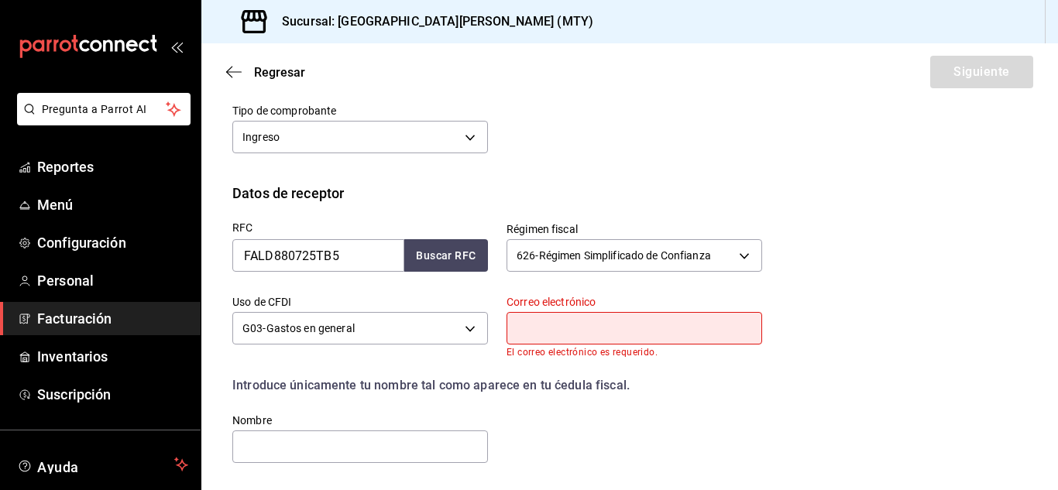
click at [551, 324] on input "text" at bounding box center [635, 328] width 256 height 33
click at [556, 331] on input "text" at bounding box center [635, 328] width 256 height 33
click at [556, 337] on input "text" at bounding box center [635, 328] width 256 height 33
paste input "FALD880725TB5"
type input "F"
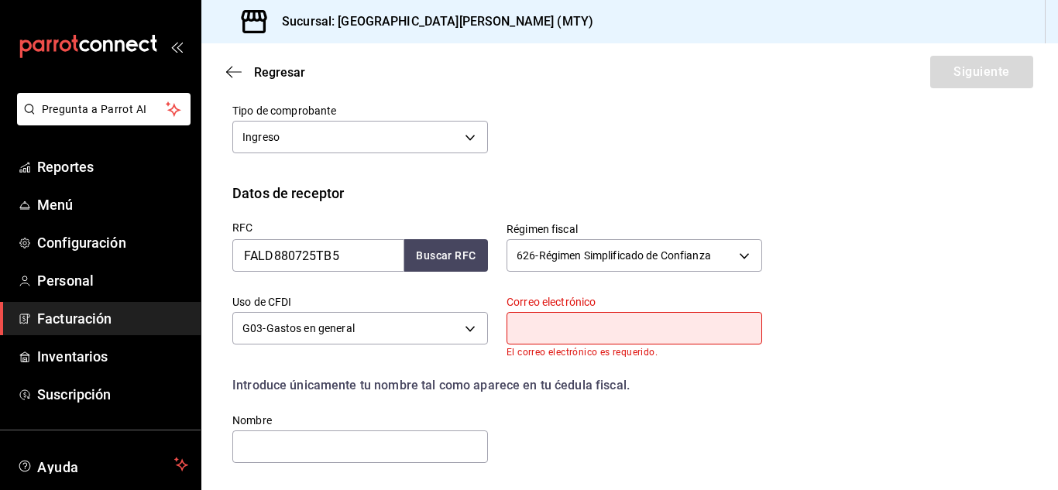
paste input "[EMAIL_ADDRESS][DOMAIN_NAME]"
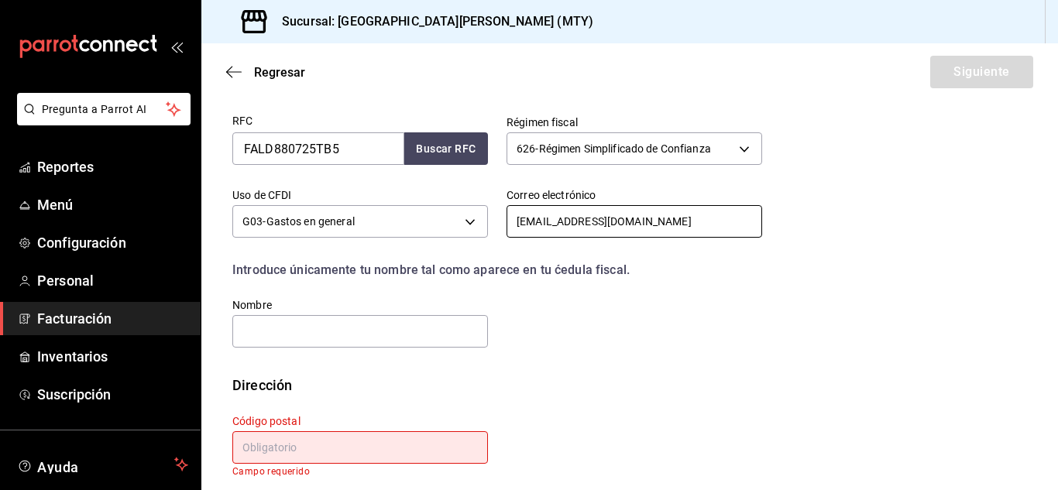
scroll to position [370, 0]
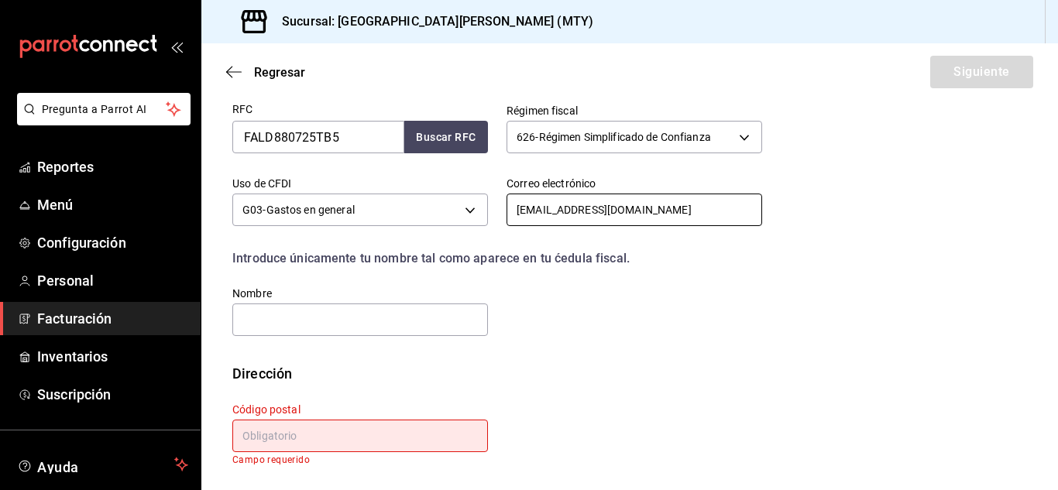
type input "[EMAIL_ADDRESS][DOMAIN_NAME]"
click at [369, 311] on input "text" at bounding box center [360, 320] width 256 height 33
type input "D"
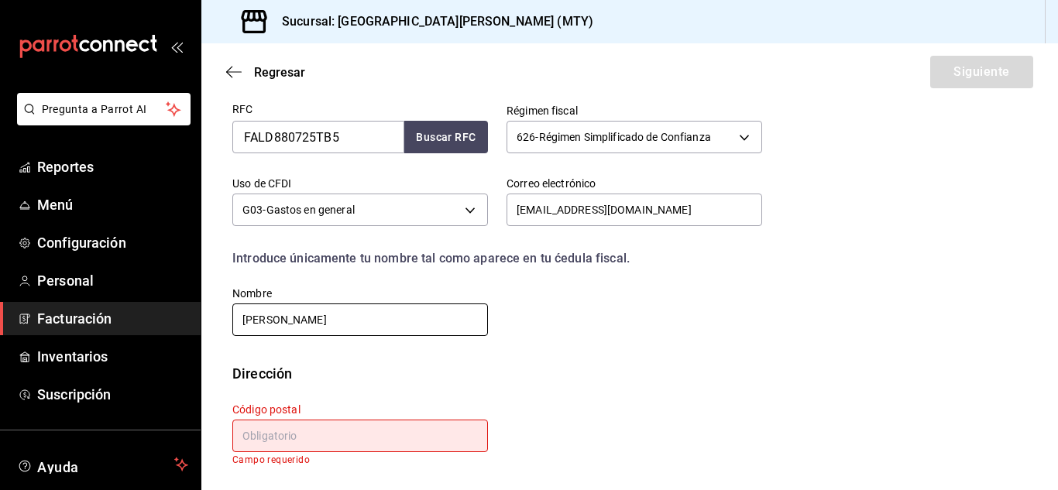
type input "[PERSON_NAME]"
click at [387, 446] on input "text" at bounding box center [360, 436] width 256 height 33
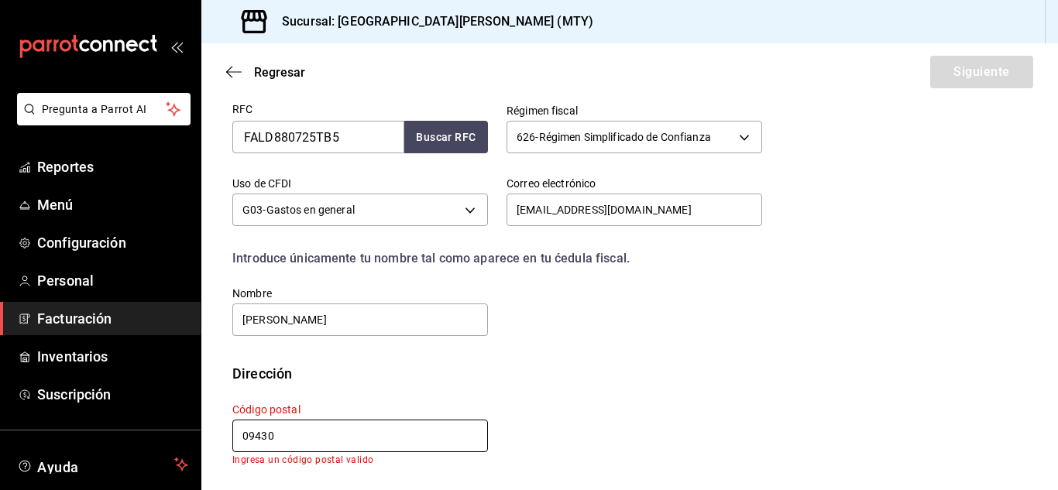
scroll to position [359, 0]
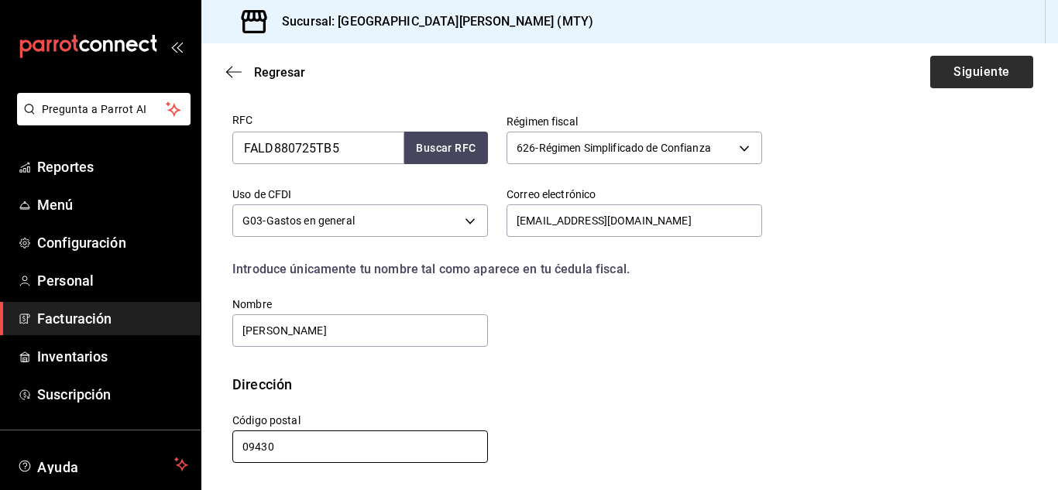
type input "09430"
click at [981, 80] on button "Siguiente" at bounding box center [982, 72] width 103 height 33
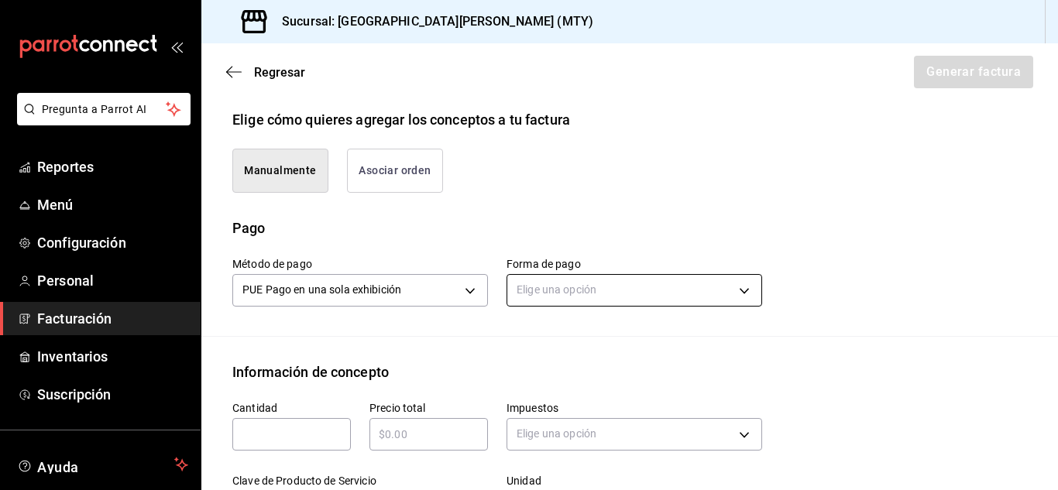
click at [711, 286] on body "Pregunta a Parrot AI Reportes Menú Configuración Personal Facturación Inventari…" at bounding box center [529, 245] width 1058 height 490
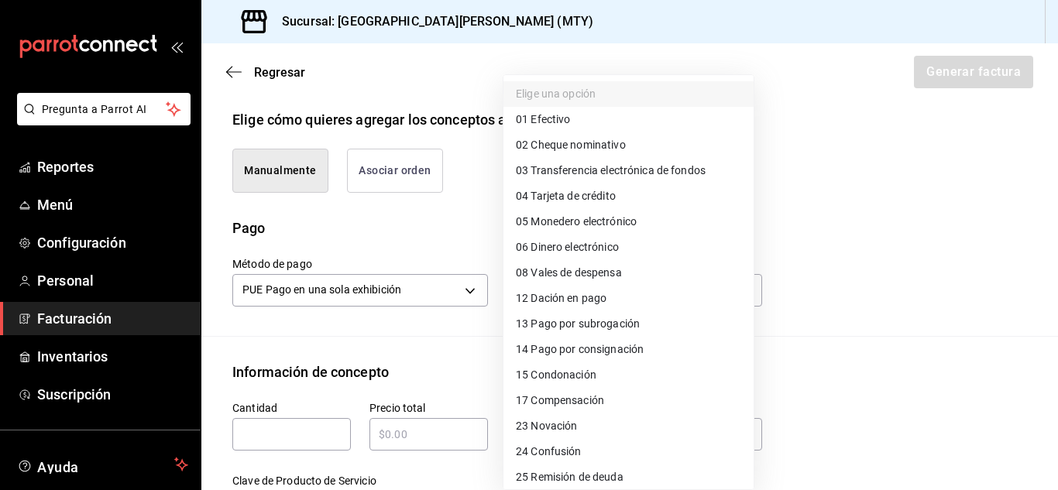
click at [562, 115] on span "01 Efectivo" at bounding box center [543, 120] width 54 height 16
type input "01"
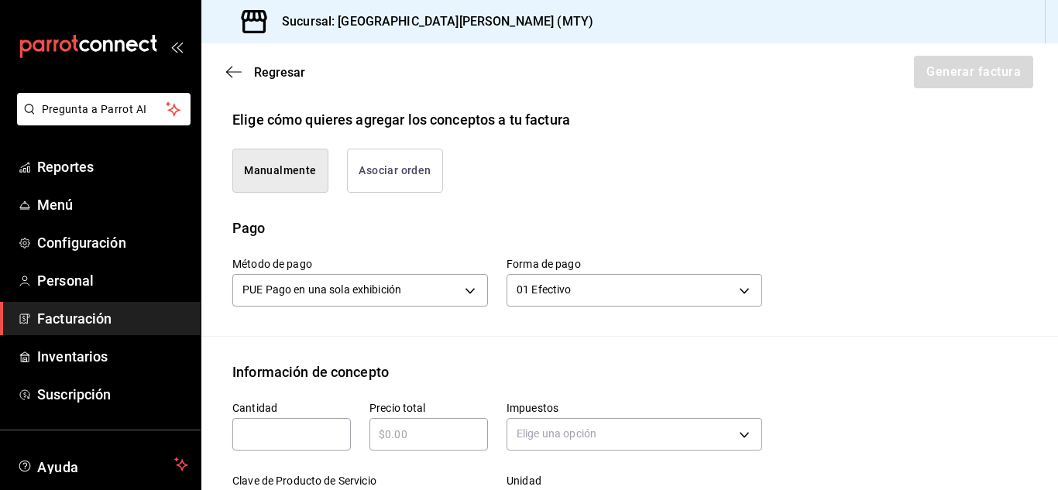
click at [265, 439] on input "text" at bounding box center [291, 434] width 119 height 19
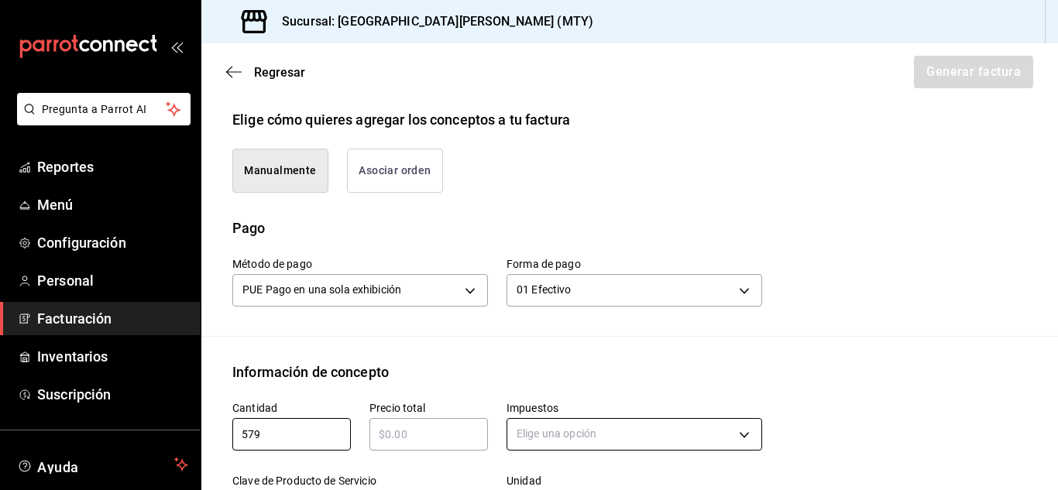
type input "579"
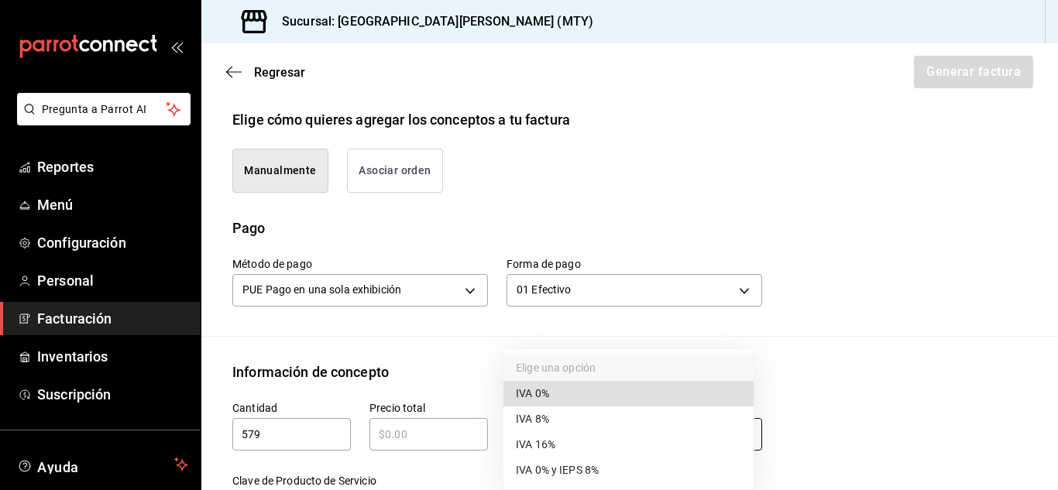
click at [526, 438] on body "Pregunta a Parrot AI Reportes Menú Configuración Personal Facturación Inventari…" at bounding box center [529, 245] width 1058 height 490
click at [532, 441] on span "IVA 16%" at bounding box center [536, 445] width 40 height 16
type input "IVA_16"
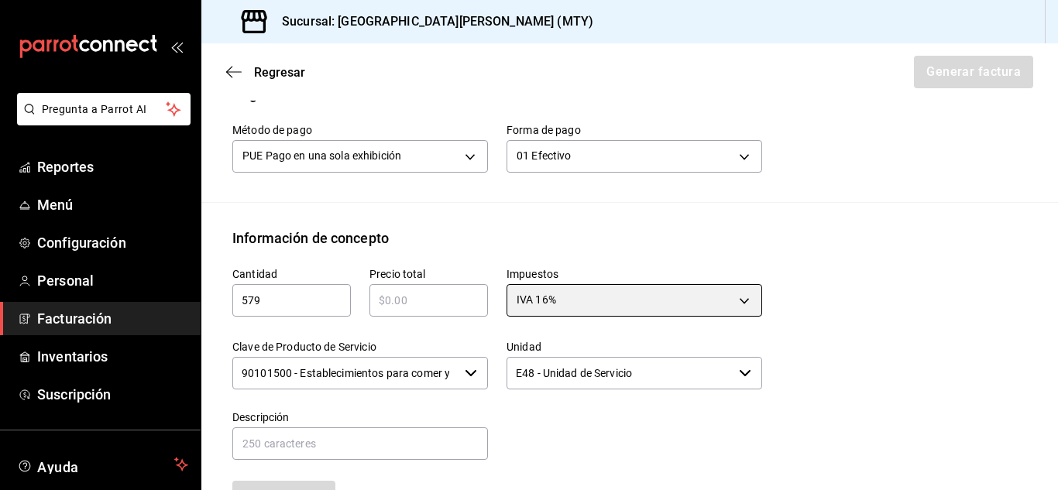
scroll to position [476, 0]
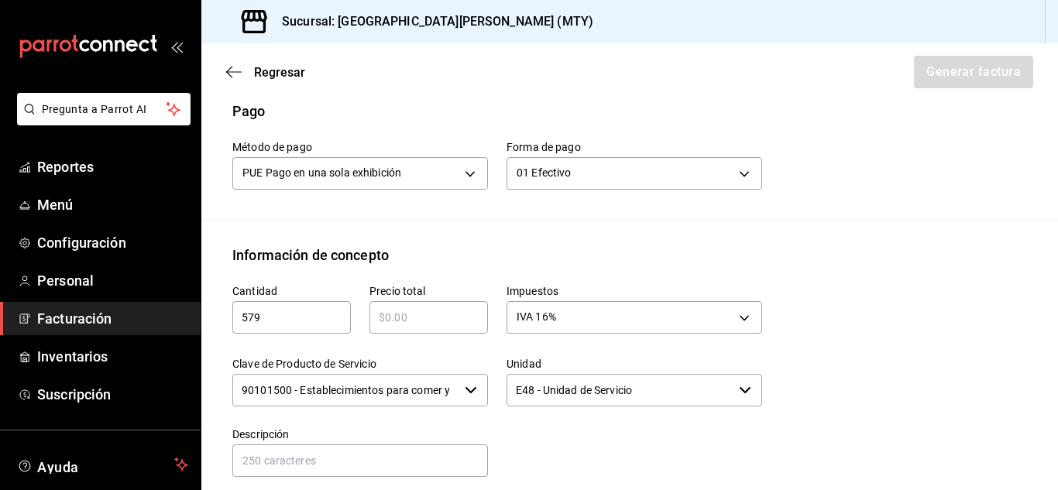
click at [449, 322] on input "text" at bounding box center [429, 317] width 119 height 19
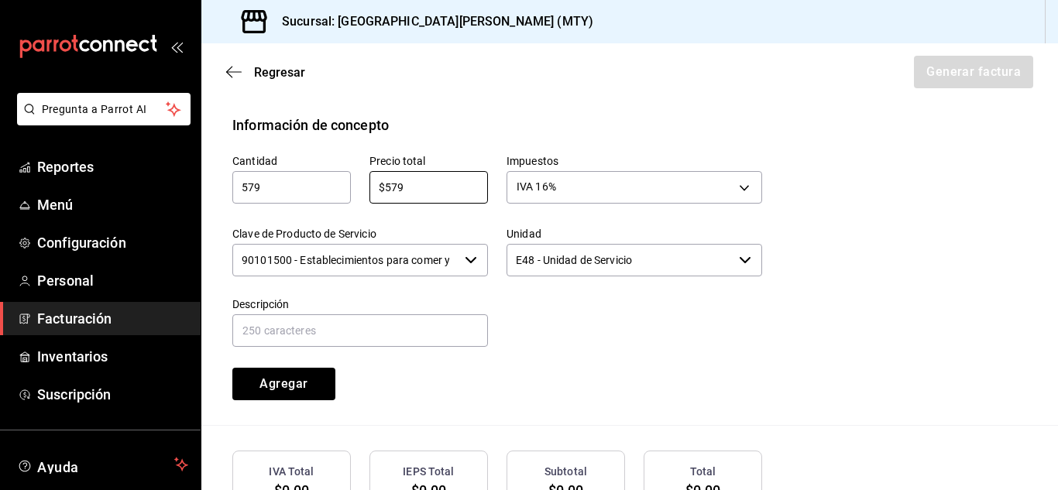
scroll to position [608, 0]
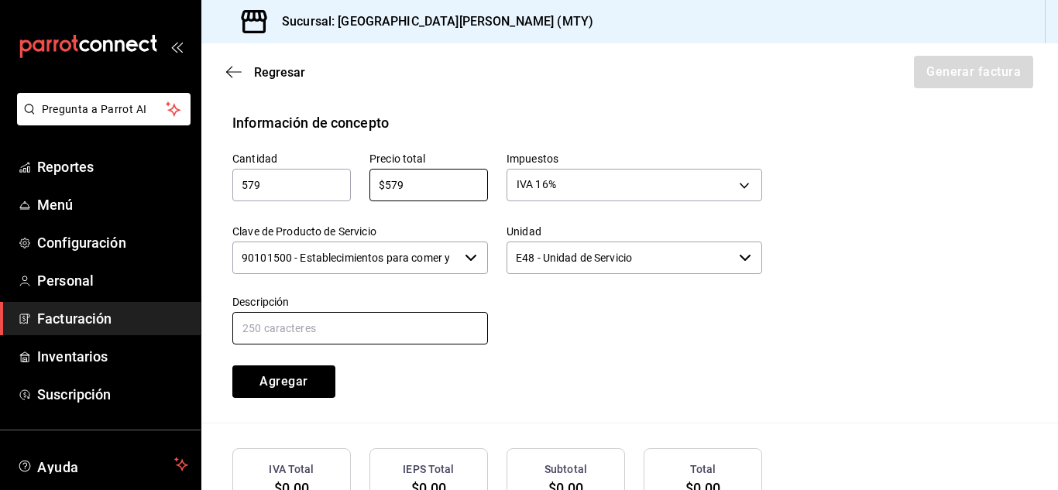
type input "$579"
click at [425, 336] on input "text" at bounding box center [360, 328] width 256 height 33
type input "consumo"
click at [273, 398] on div "Cantidad 579 ​ Precio total $579 ​ Impuestos IVA 16% IVA_16 Clave de Producto d…" at bounding box center [629, 278] width 795 height 290
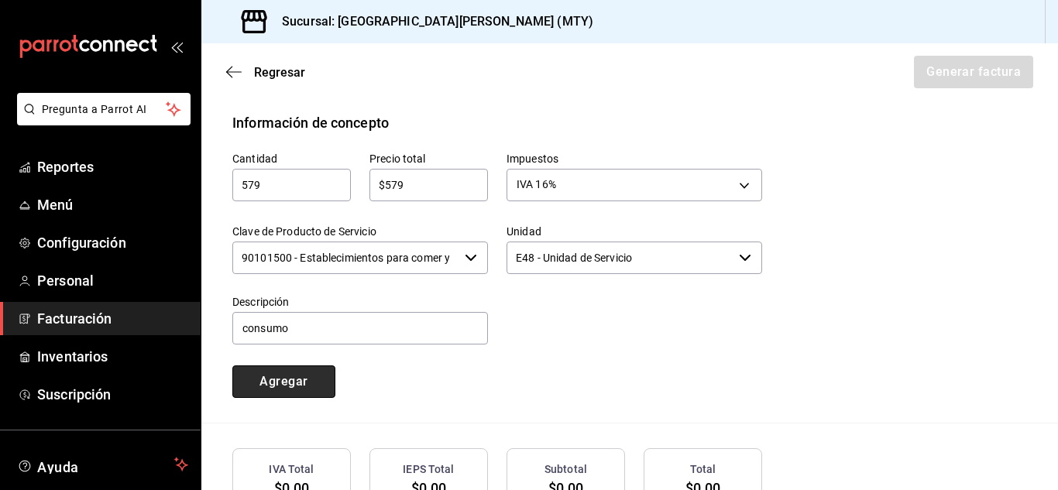
click at [280, 392] on button "Agregar" at bounding box center [283, 382] width 103 height 33
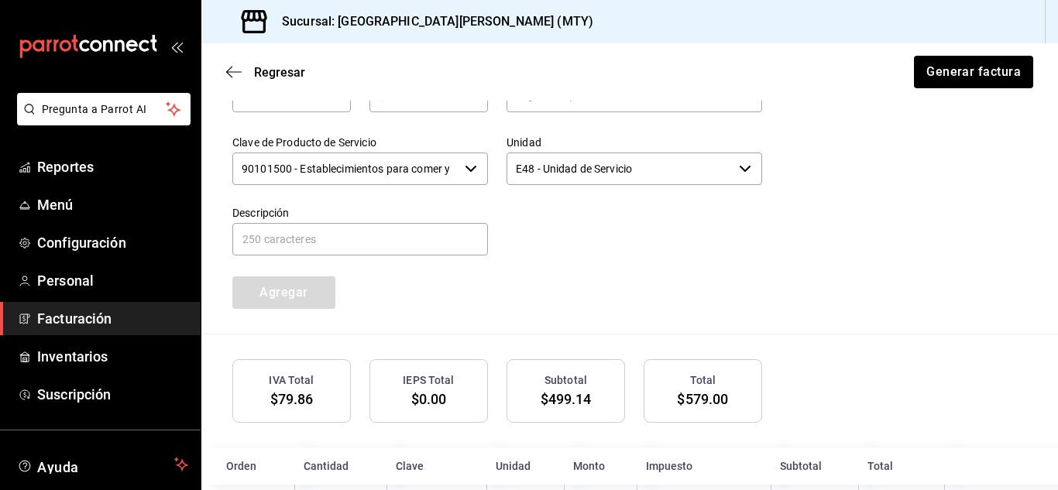
scroll to position [675, 0]
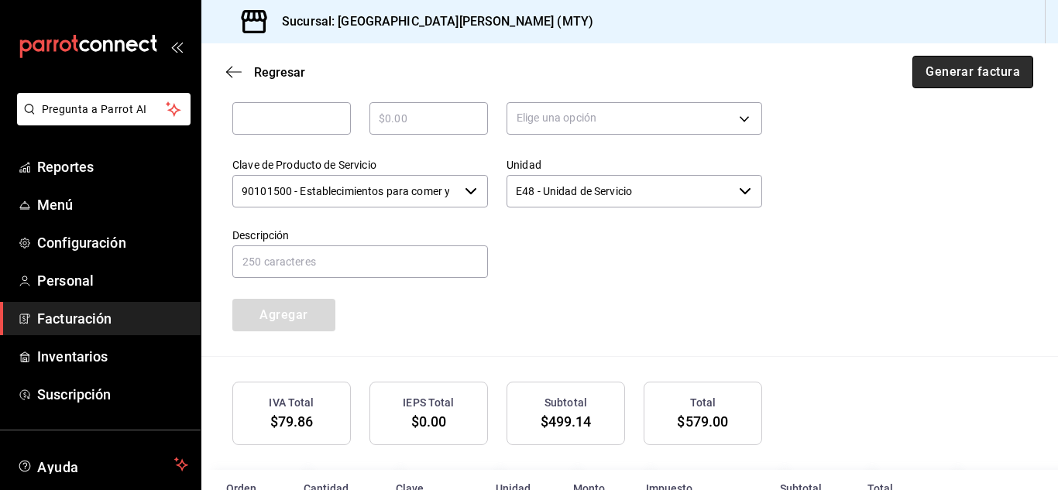
click at [965, 70] on button "Generar factura" at bounding box center [973, 72] width 121 height 33
